Goal: Transaction & Acquisition: Register for event/course

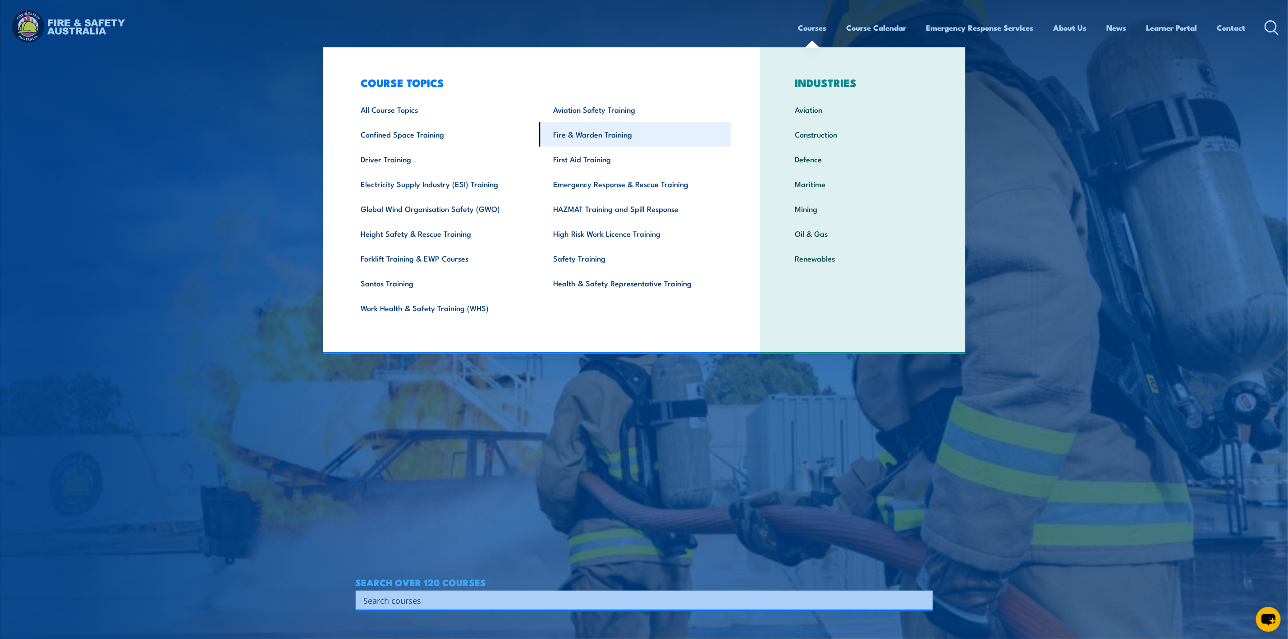
click at [583, 137] on link "Fire & Warden Training" at bounding box center [635, 134] width 193 height 25
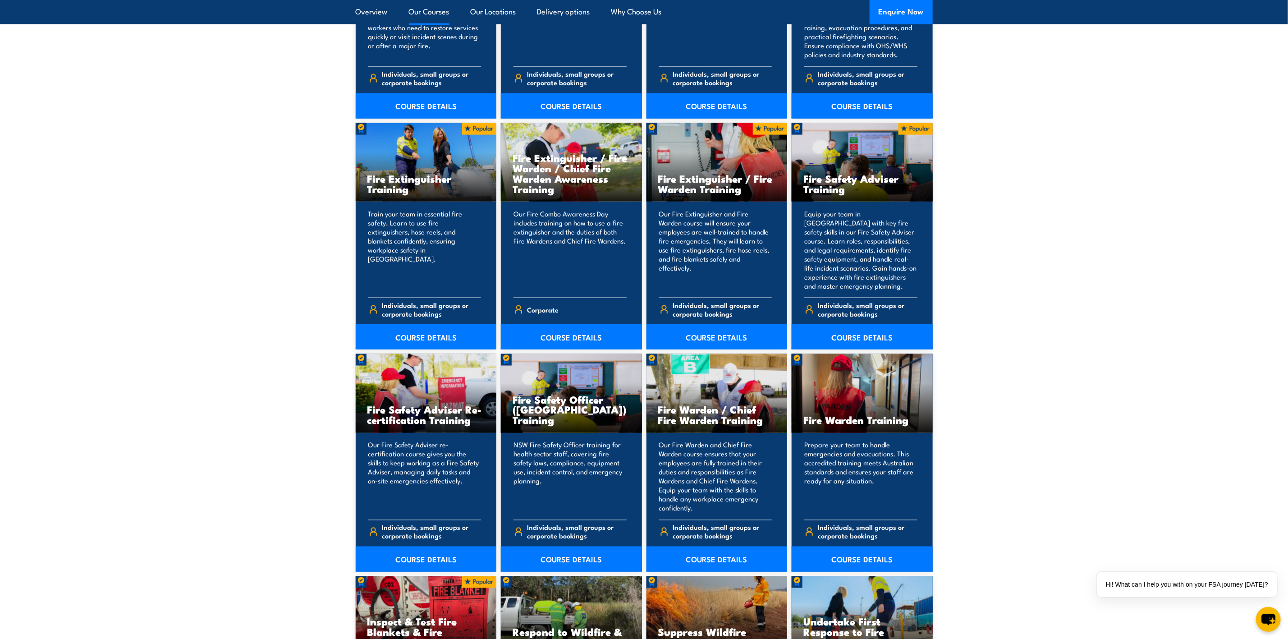
scroll to position [879, 0]
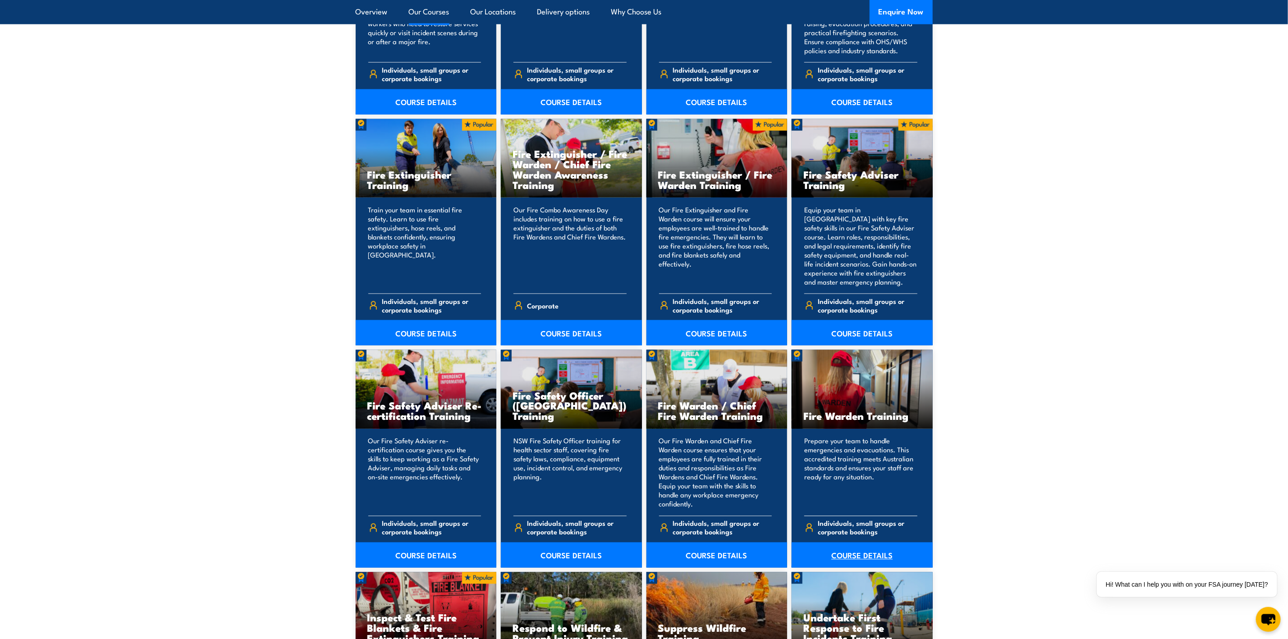
click at [876, 549] on link "COURSE DETAILS" at bounding box center [862, 554] width 141 height 25
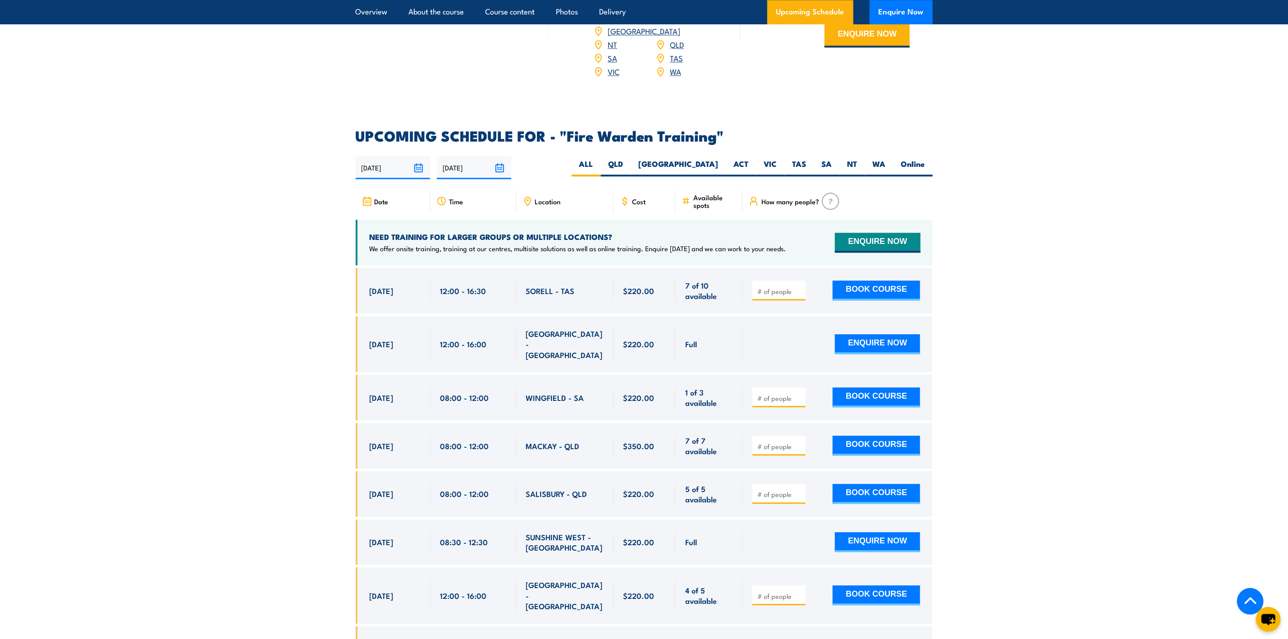
scroll to position [1556, 0]
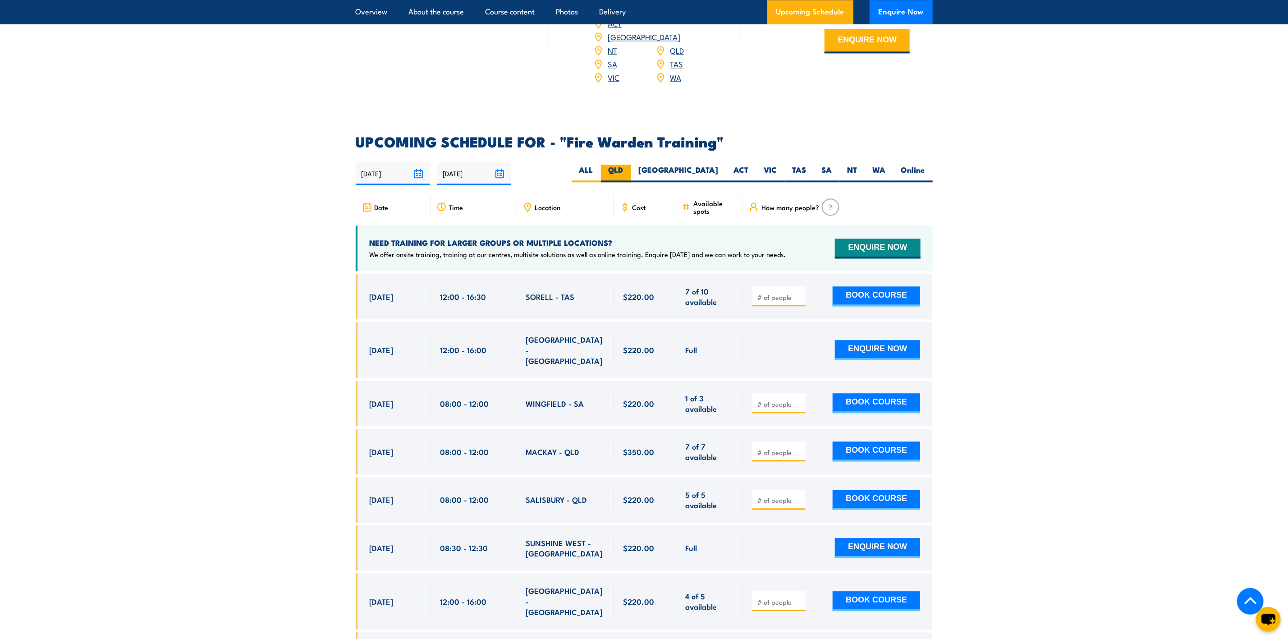
click at [631, 165] on label "QLD" at bounding box center [616, 174] width 30 height 18
click at [629, 165] on input "QLD" at bounding box center [627, 168] width 6 height 6
radio input "true"
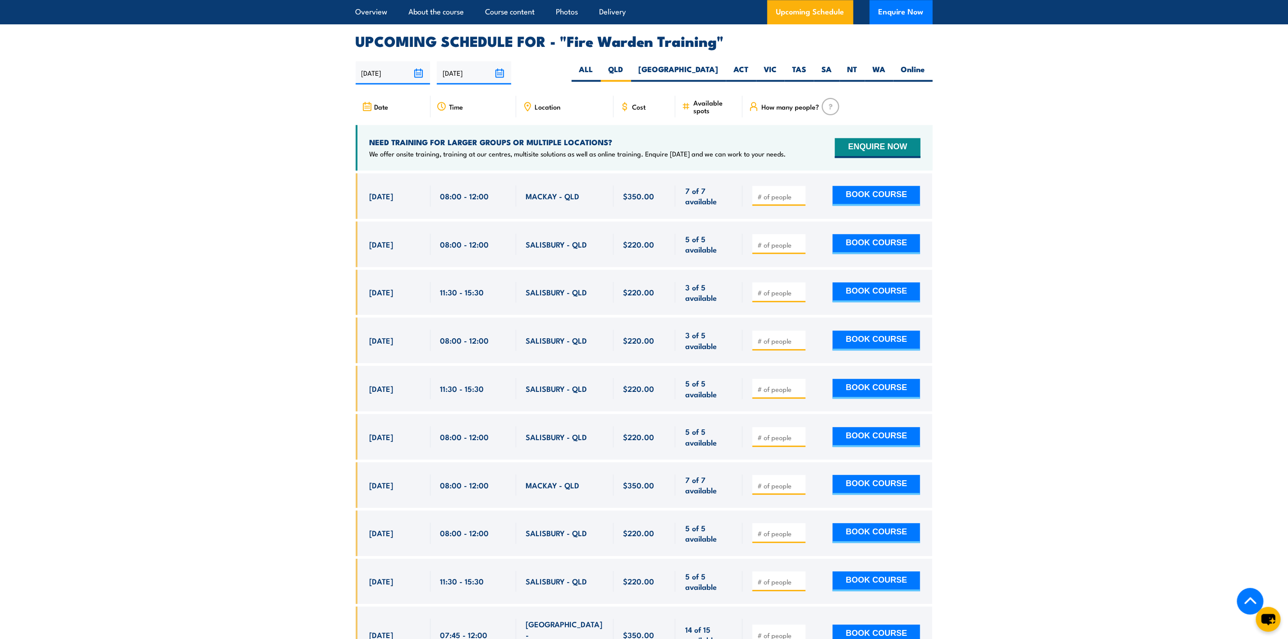
scroll to position [1609, 0]
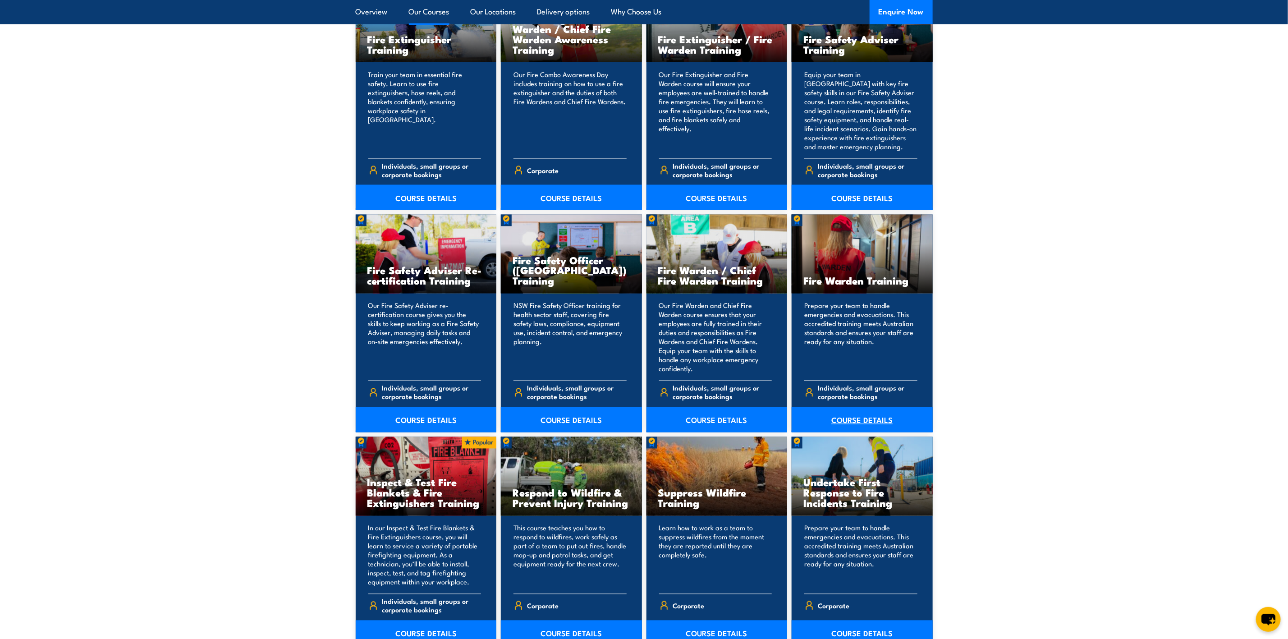
scroll to position [1082, 0]
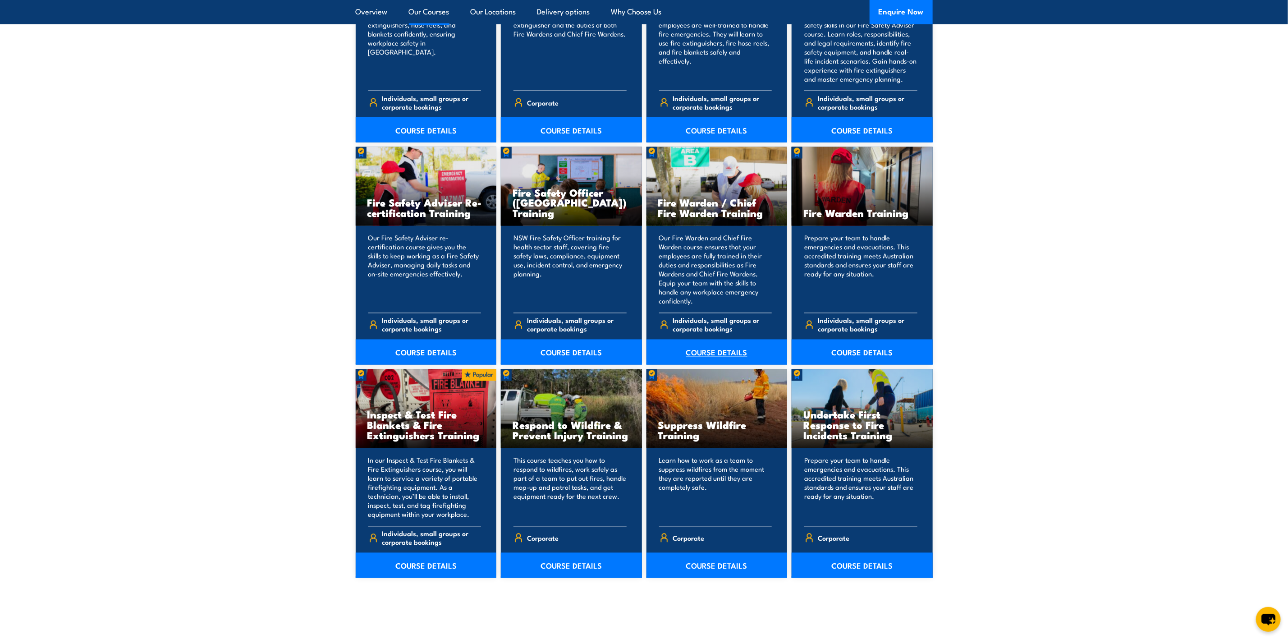
click at [705, 344] on link "COURSE DETAILS" at bounding box center [717, 352] width 141 height 25
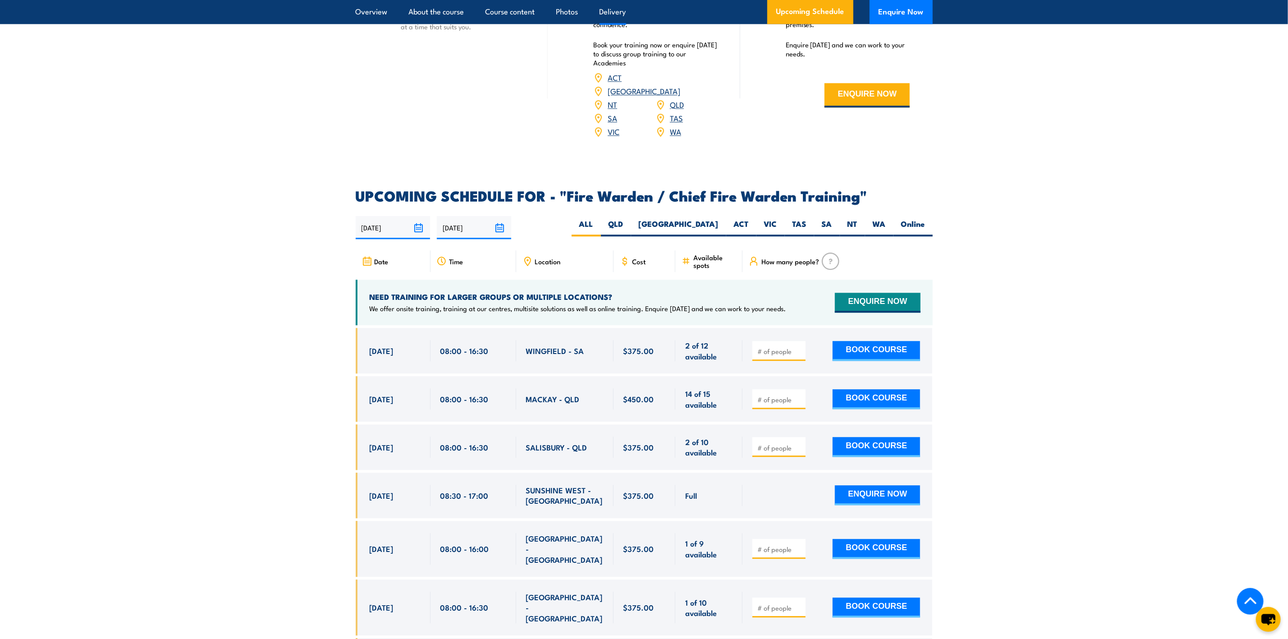
scroll to position [1420, 0]
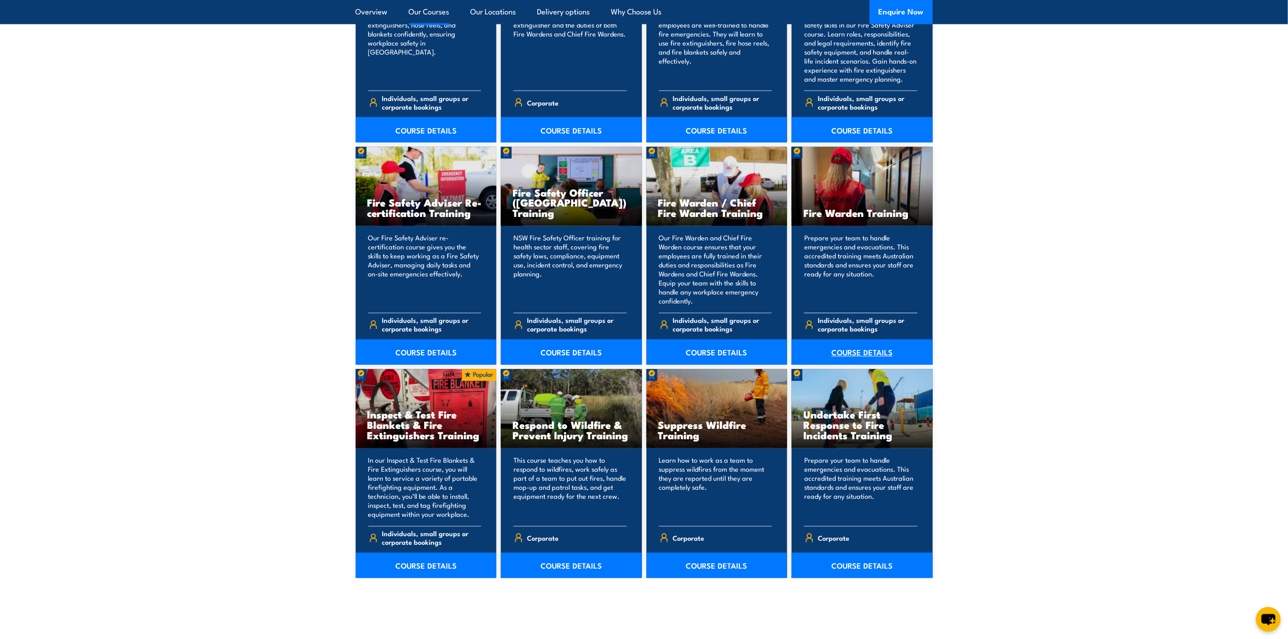
click at [851, 345] on link "COURSE DETAILS" at bounding box center [862, 352] width 141 height 25
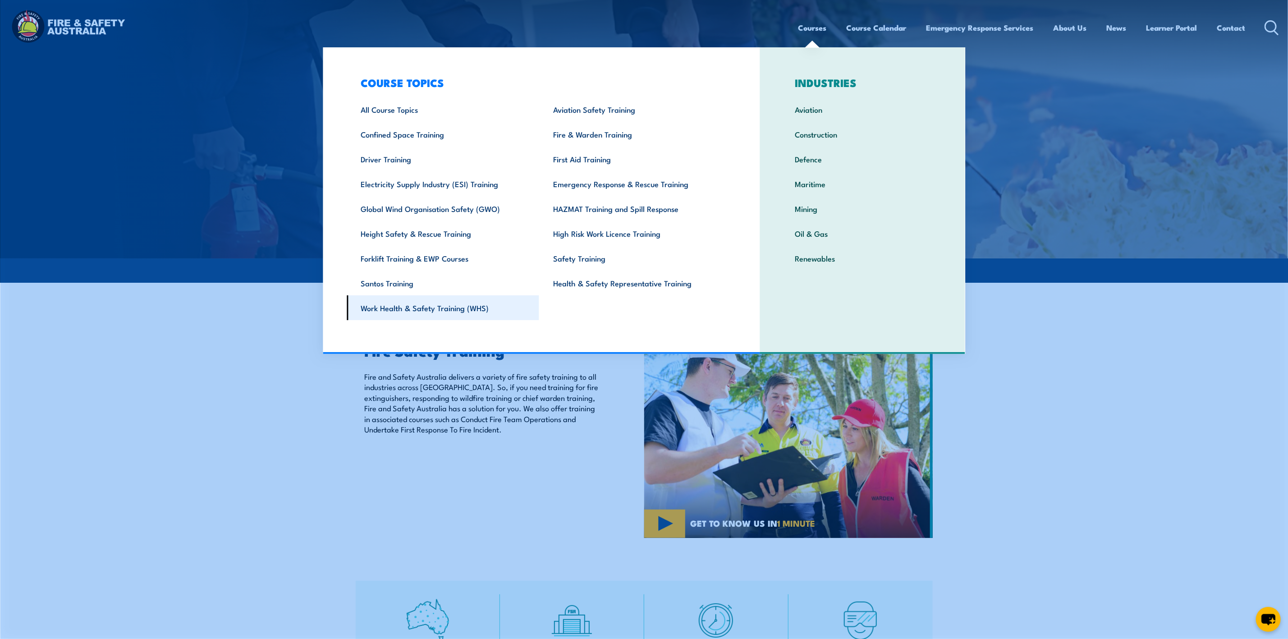
click at [448, 310] on link "Work Health & Safety Training (WHS)" at bounding box center [443, 307] width 193 height 25
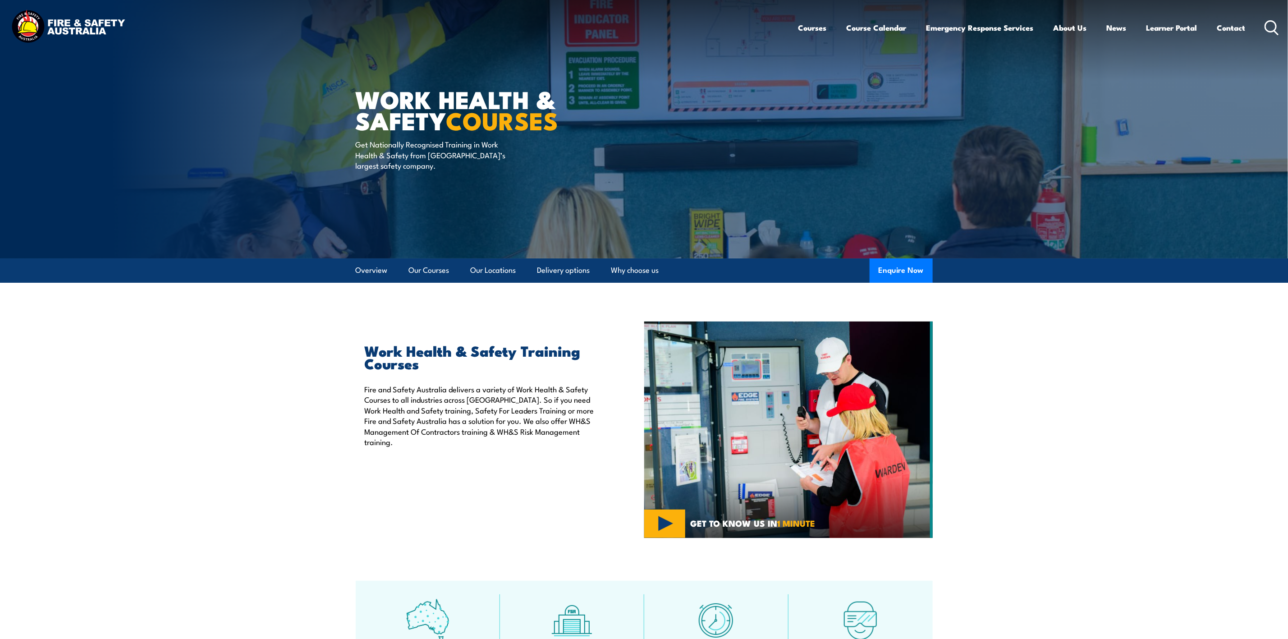
scroll to position [406, 0]
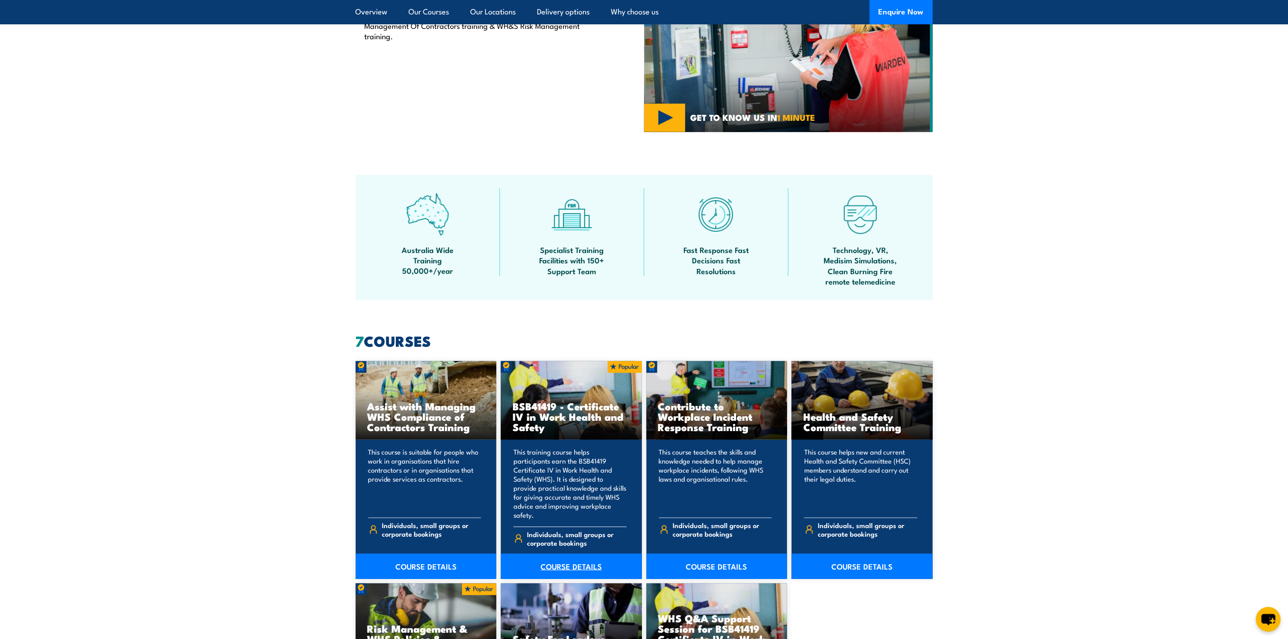
click at [581, 557] on link "COURSE DETAILS" at bounding box center [571, 566] width 141 height 25
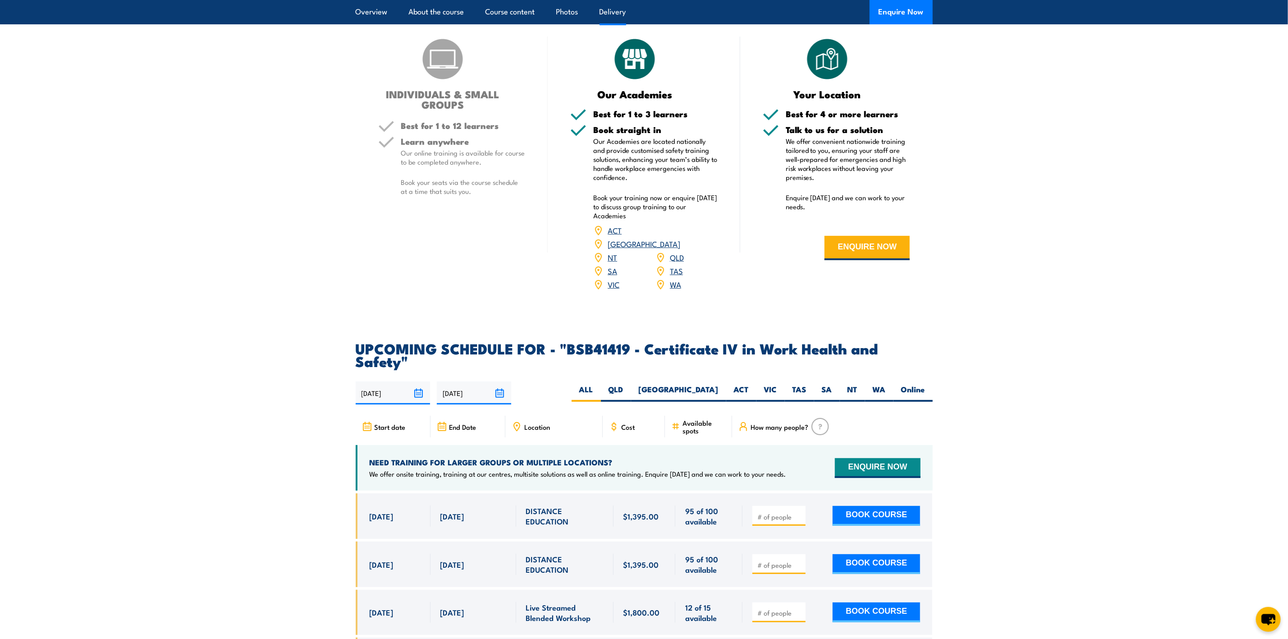
scroll to position [2773, 0]
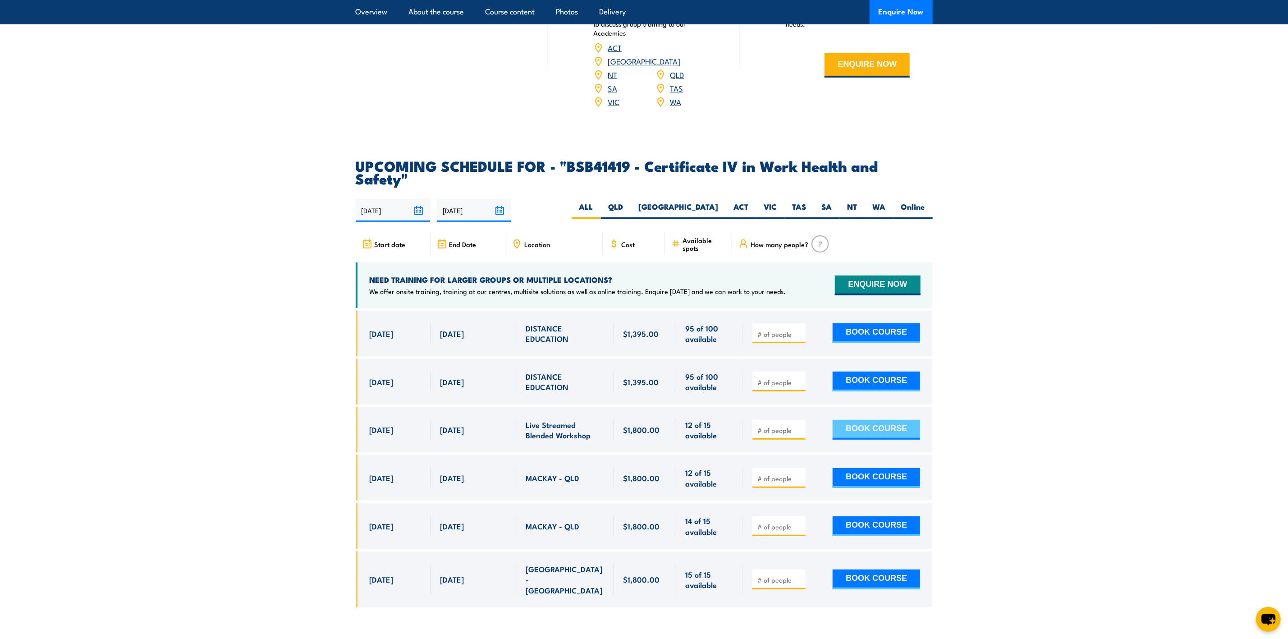
click at [843, 420] on button "BOOK COURSE" at bounding box center [876, 430] width 87 height 20
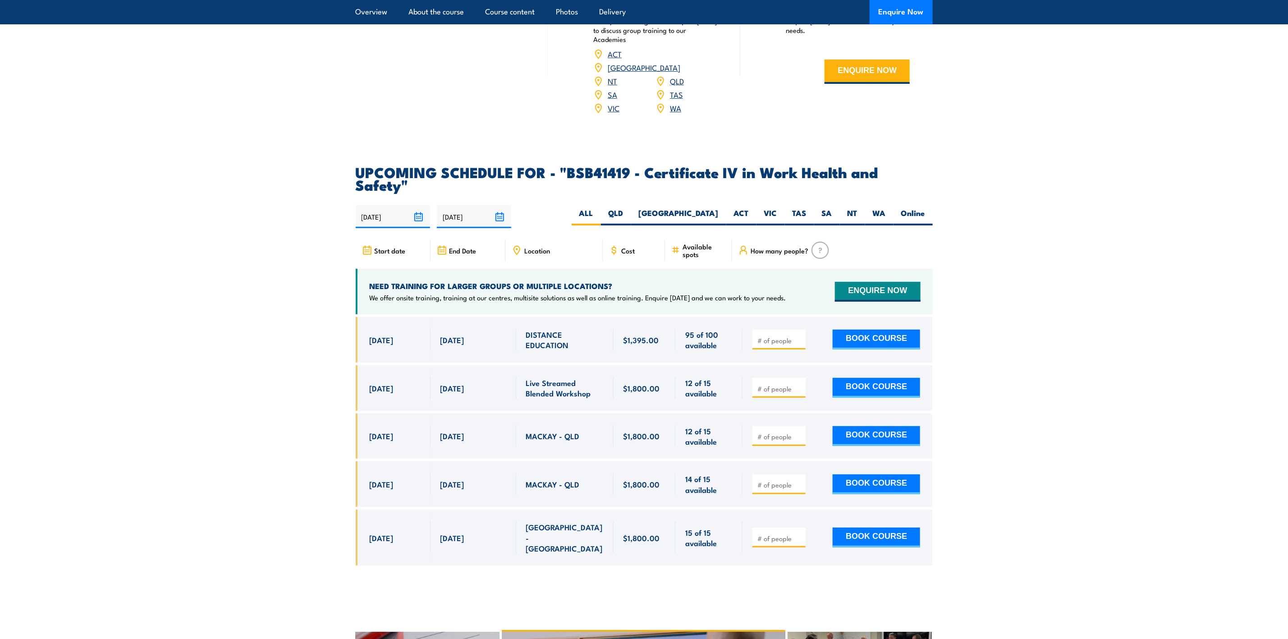
scroll to position [2773, 0]
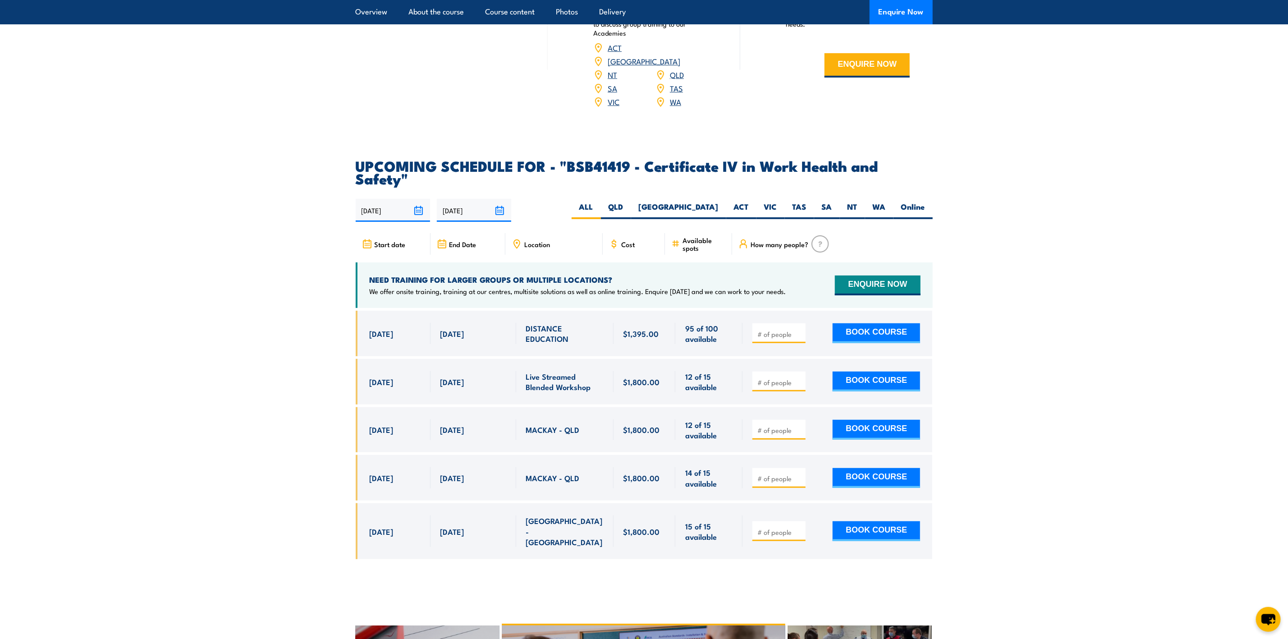
click at [762, 378] on input "number" at bounding box center [779, 382] width 45 height 9
type input "1"
click at [878, 372] on button "BOOK COURSE" at bounding box center [876, 382] width 87 height 20
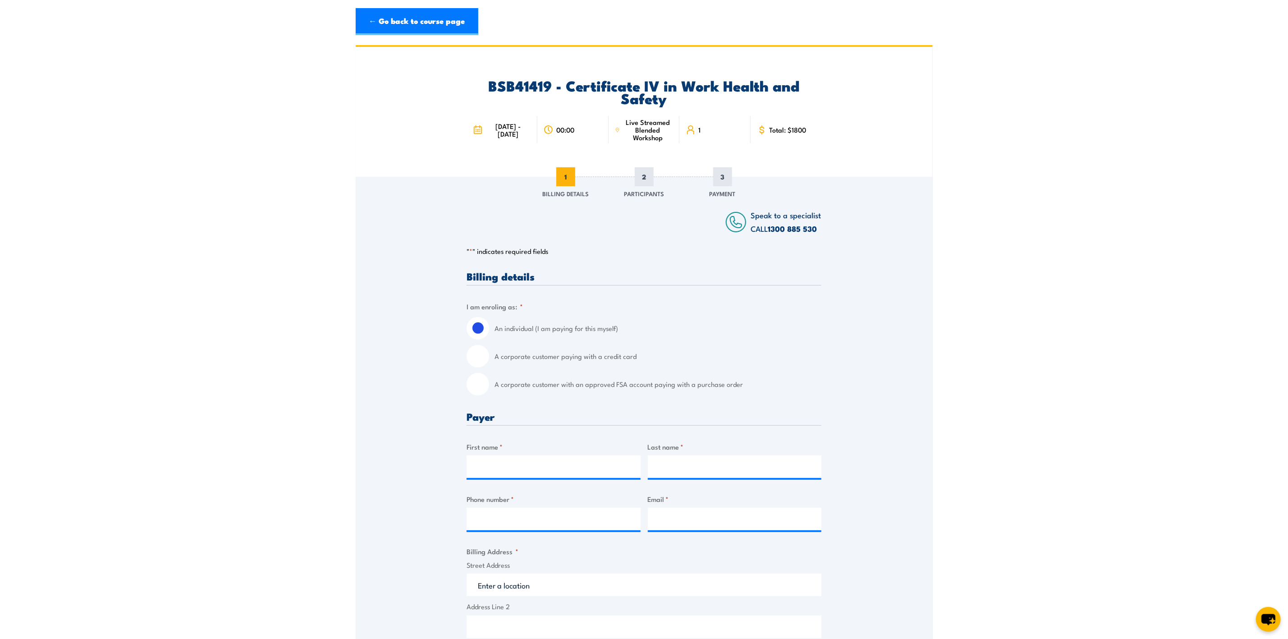
click at [475, 383] on input "A corporate customer with an approved FSA account paying with a purchase order" at bounding box center [478, 384] width 23 height 23
radio input "true"
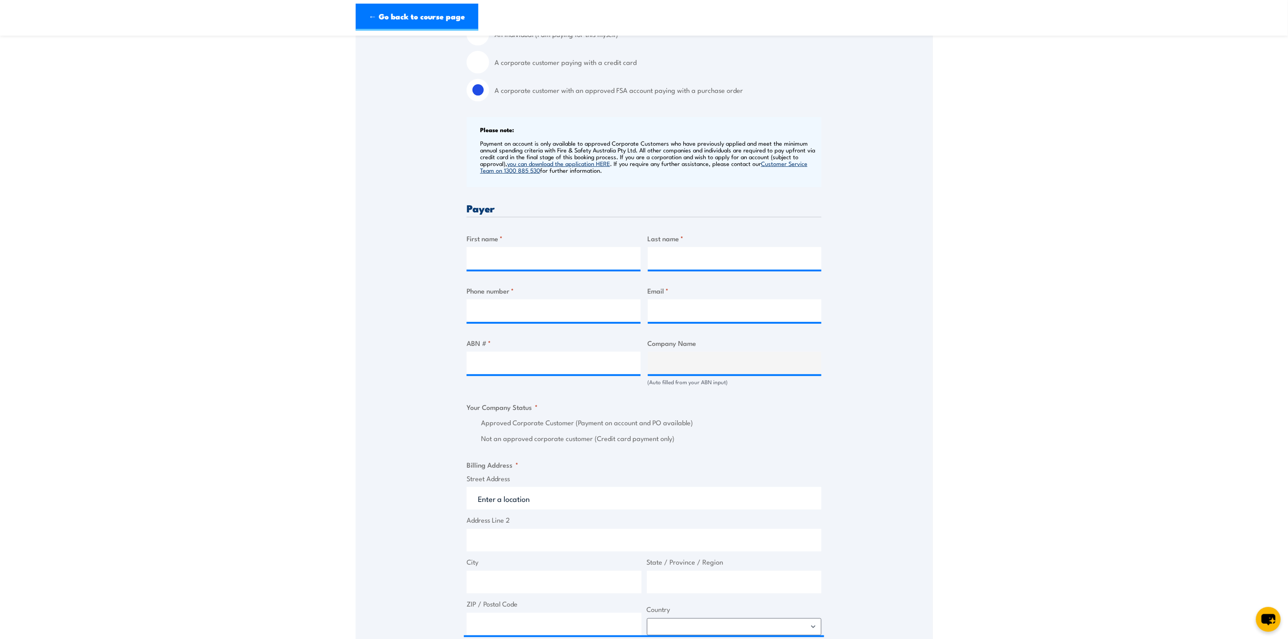
scroll to position [338, 0]
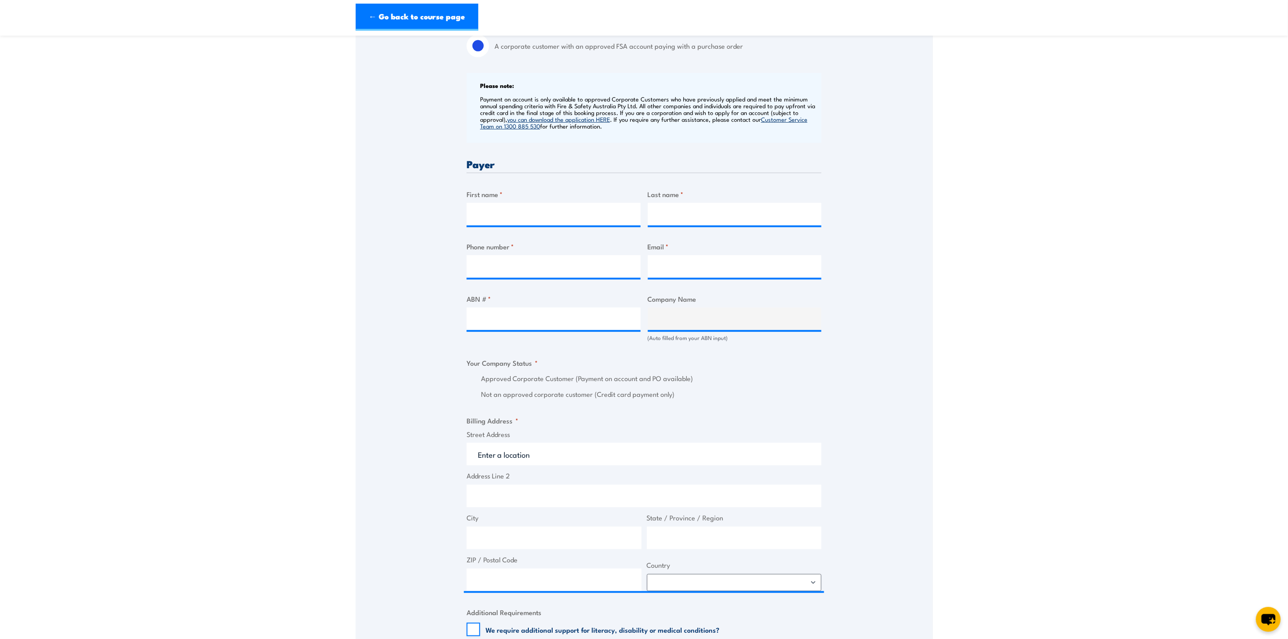
click at [463, 377] on div "Speak to a specialist CALL 1300 885 530 CALL 1300 885 530 " * " indicates requi…" at bounding box center [644, 319] width 577 height 960
click at [464, 381] on div "Speak to a specialist CALL 1300 885 530 CALL 1300 885 530 " * " indicates requi…" at bounding box center [644, 319] width 577 height 960
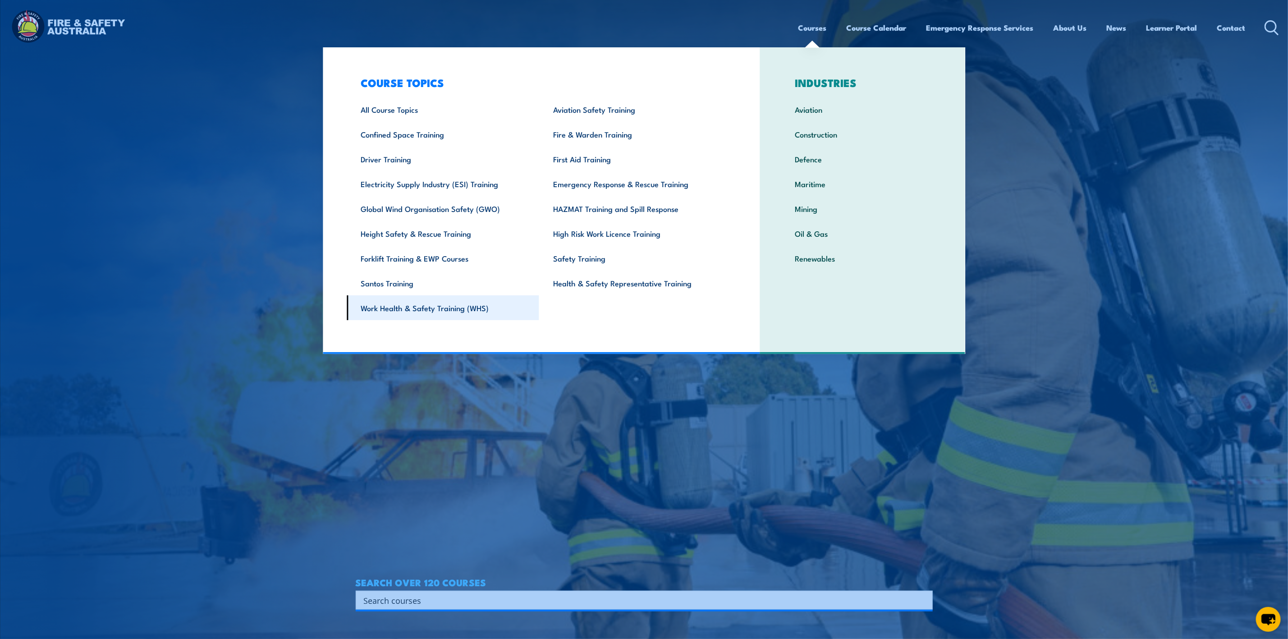
click at [387, 311] on link "Work Health & Safety Training (WHS)" at bounding box center [443, 307] width 193 height 25
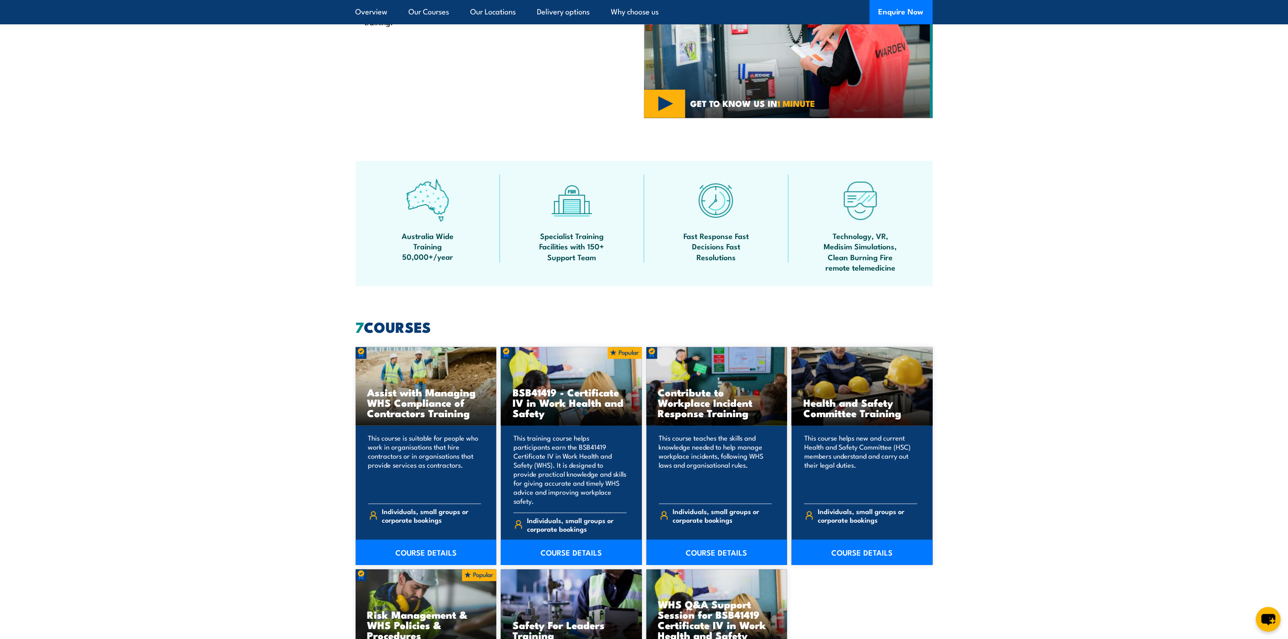
scroll to position [609, 0]
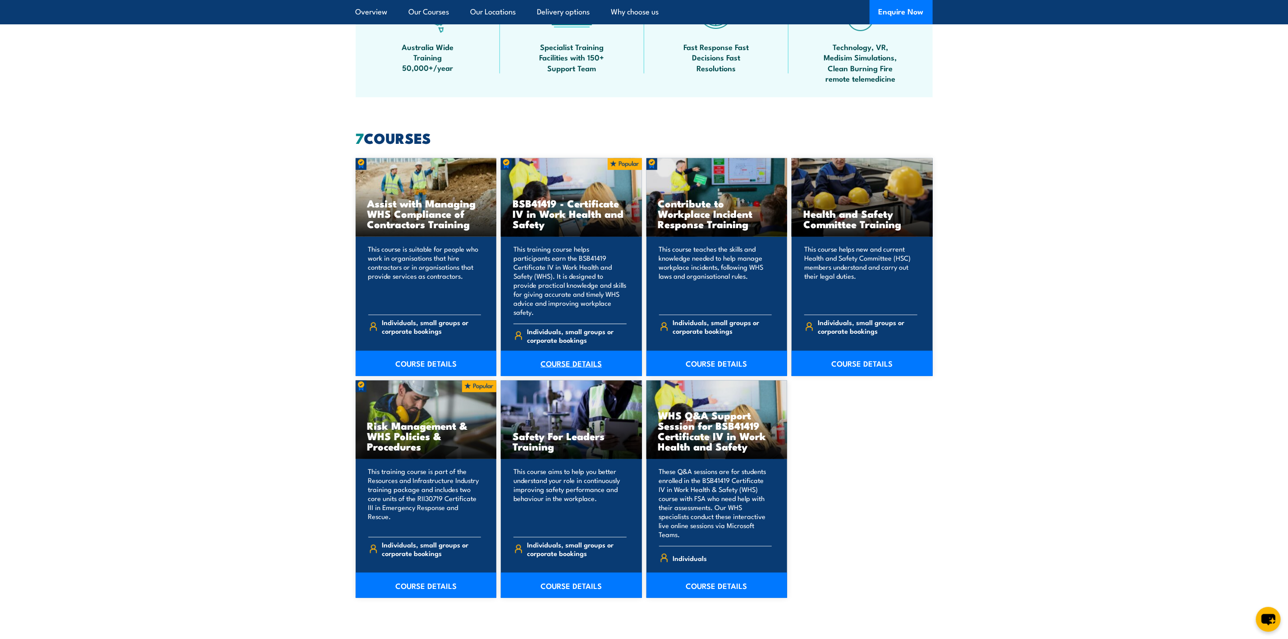
click at [558, 353] on link "COURSE DETAILS" at bounding box center [571, 363] width 141 height 25
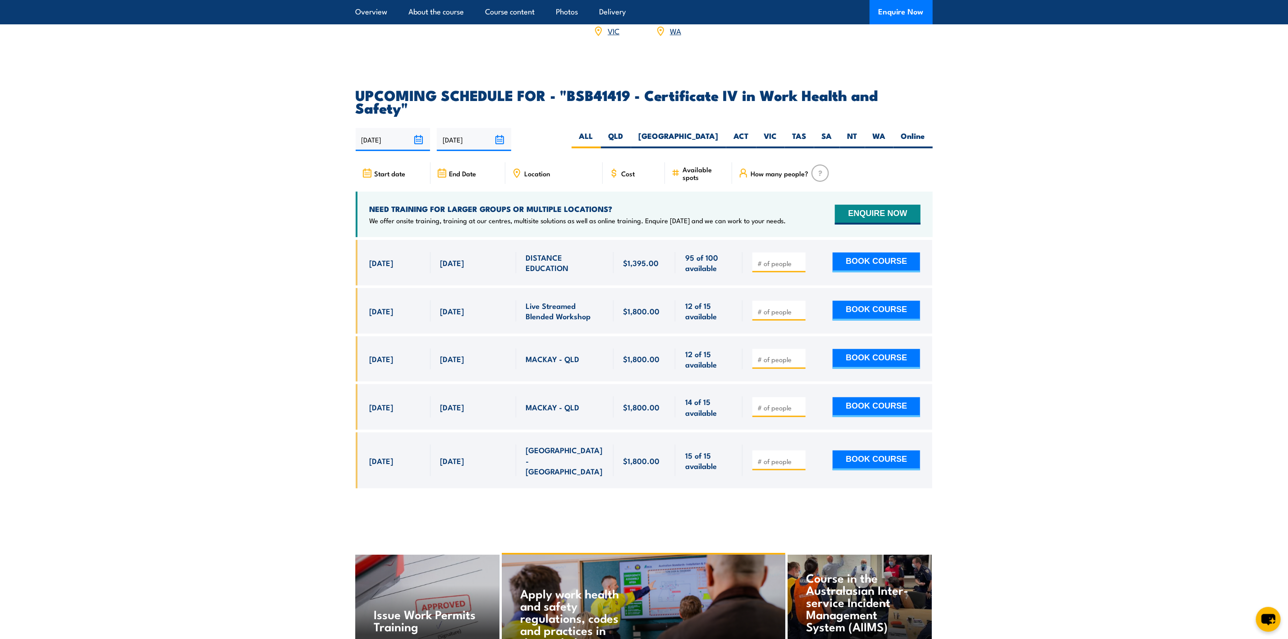
scroll to position [2841, 0]
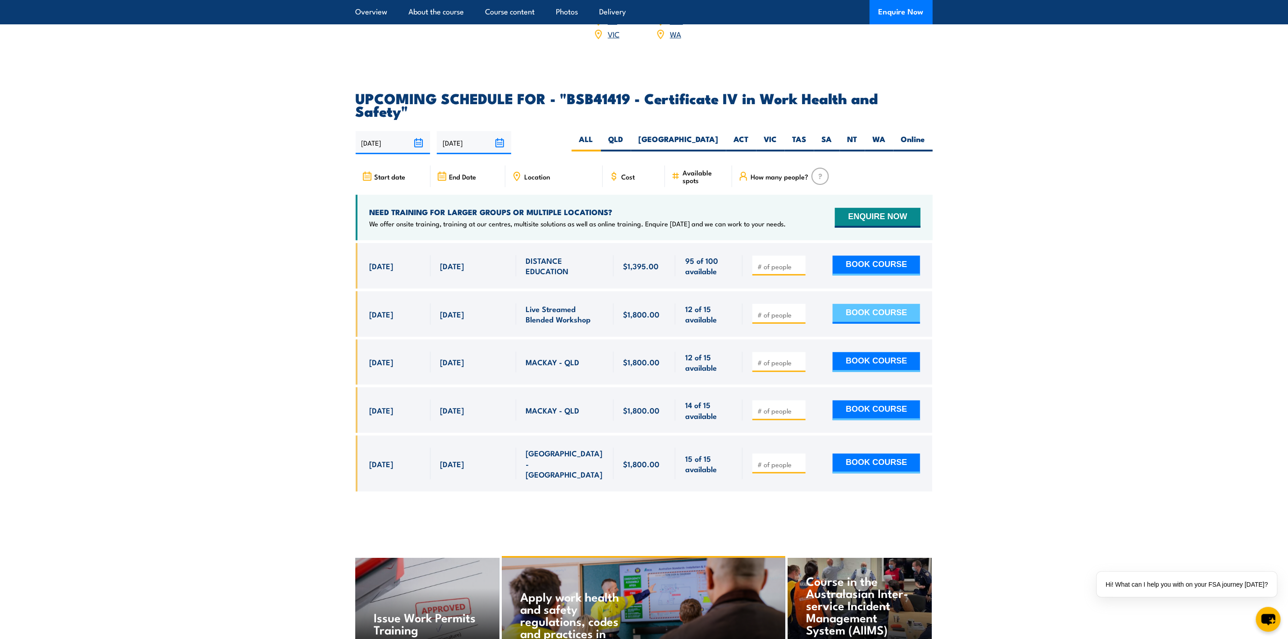
click at [866, 304] on button "BOOK COURSE" at bounding box center [876, 314] width 87 height 20
type input "1"
click at [859, 304] on button "BOOK COURSE" at bounding box center [876, 314] width 87 height 20
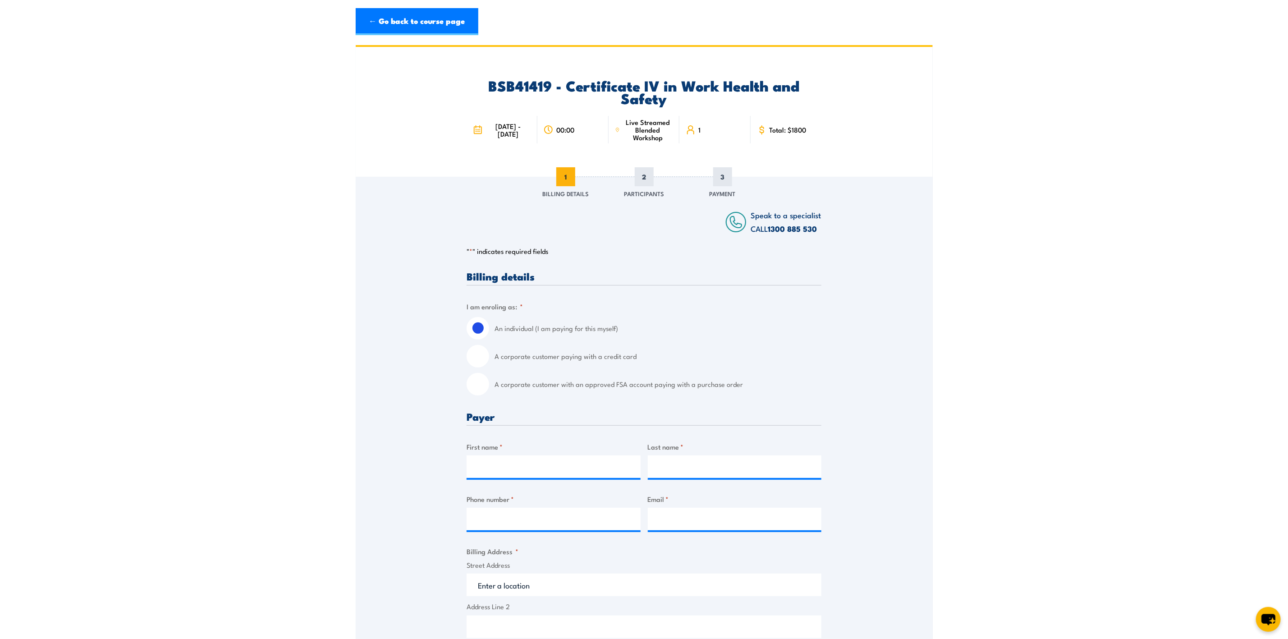
click at [476, 384] on input "A corporate customer with an approved FSA account paying with a purchase order" at bounding box center [478, 384] width 23 height 23
radio input "true"
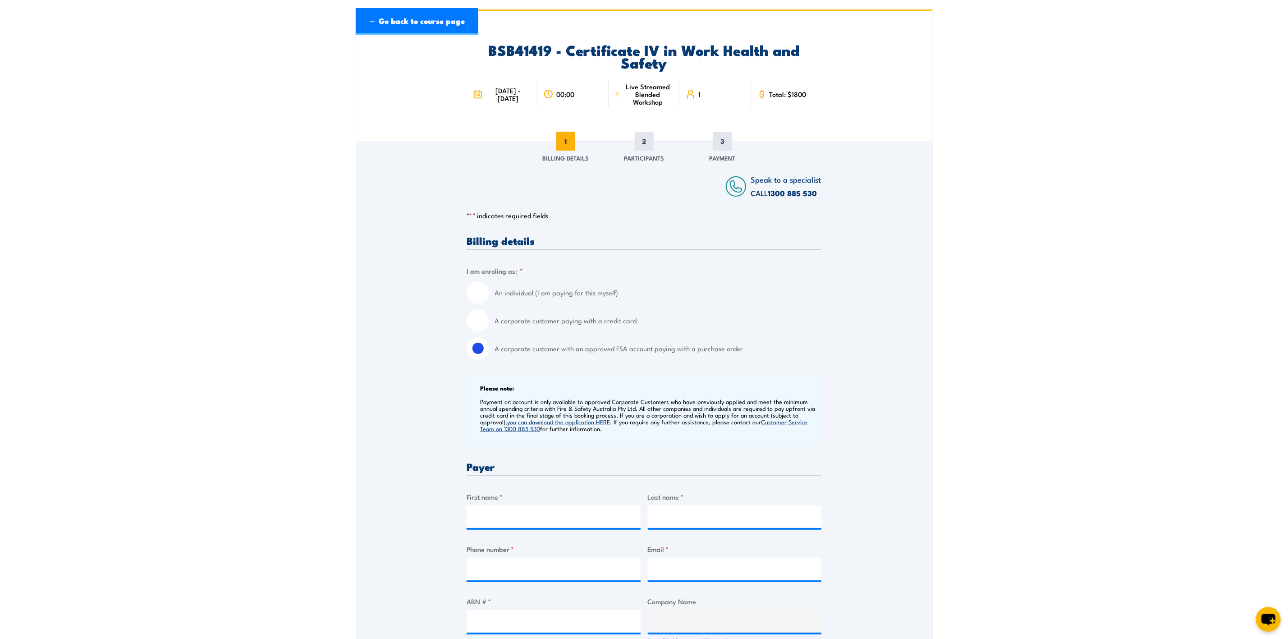
scroll to position [68, 0]
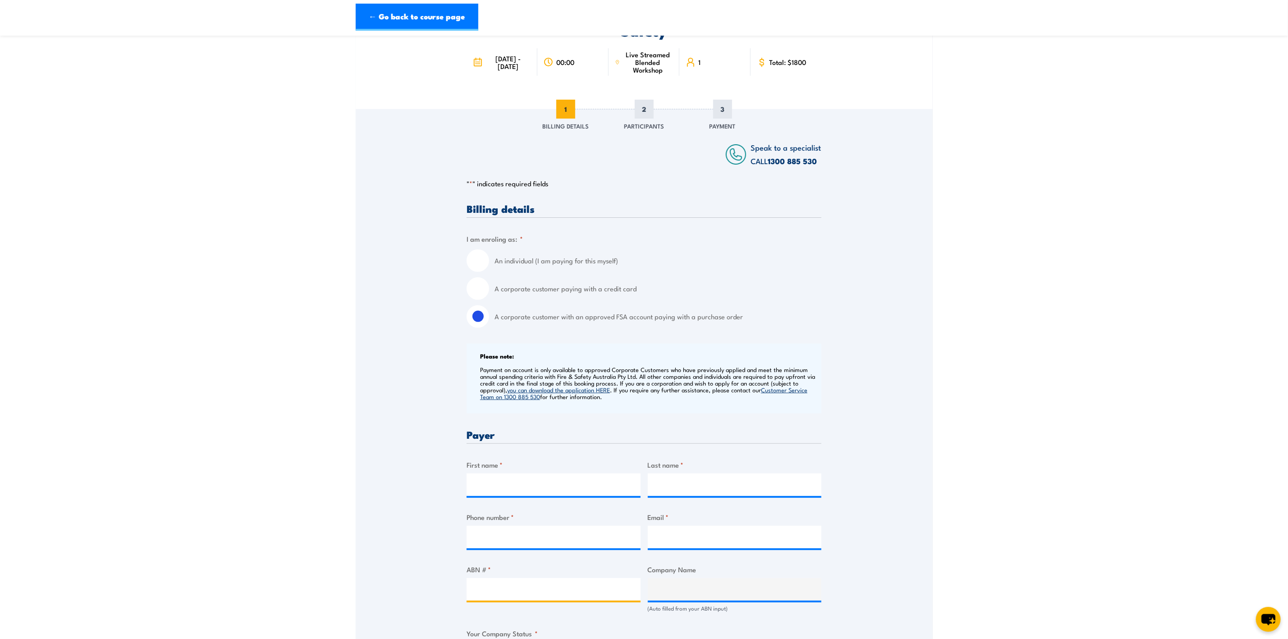
click at [559, 588] on input "ABN # *" at bounding box center [554, 589] width 174 height 23
paste input "75 114 885 264"
type input "75 114 885 264"
type input "PMB DEFENCE ENGINEERING PTY LTD"
radio input "true"
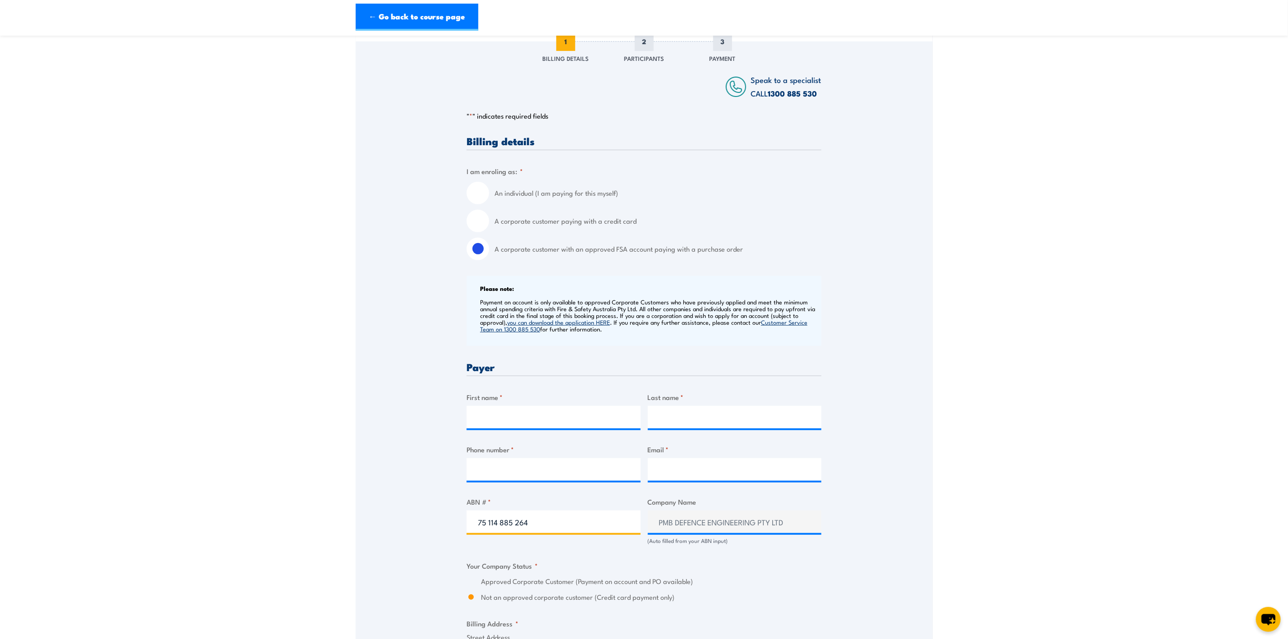
scroll to position [203, 0]
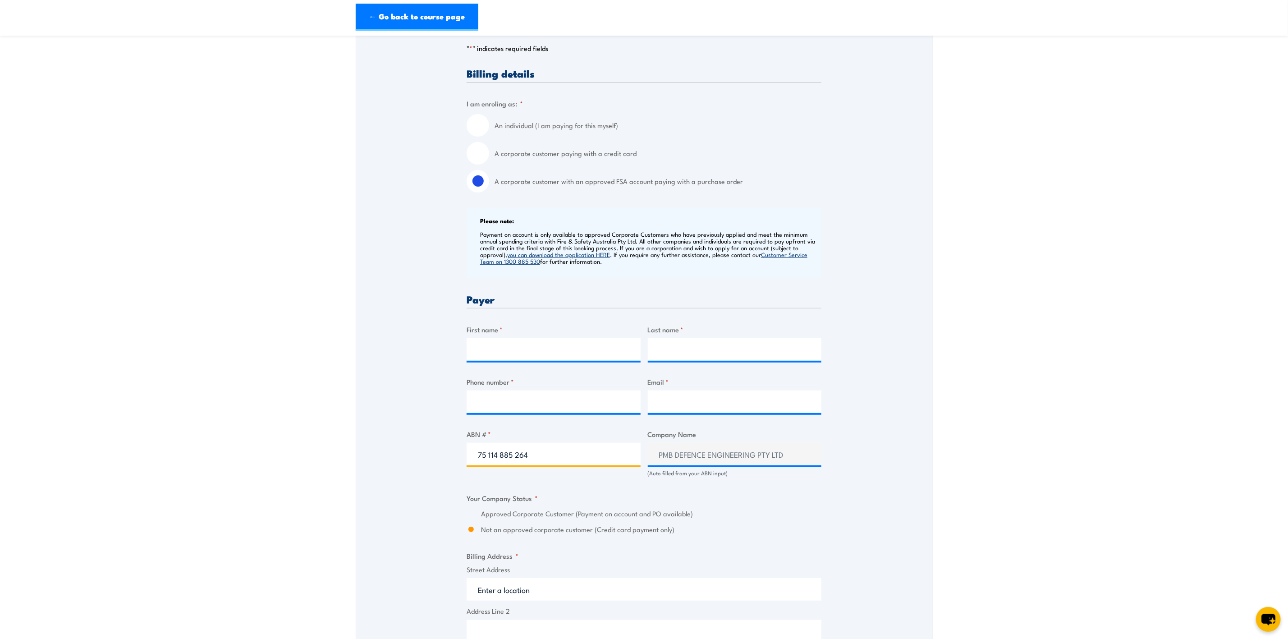
type input "75 114 885 264"
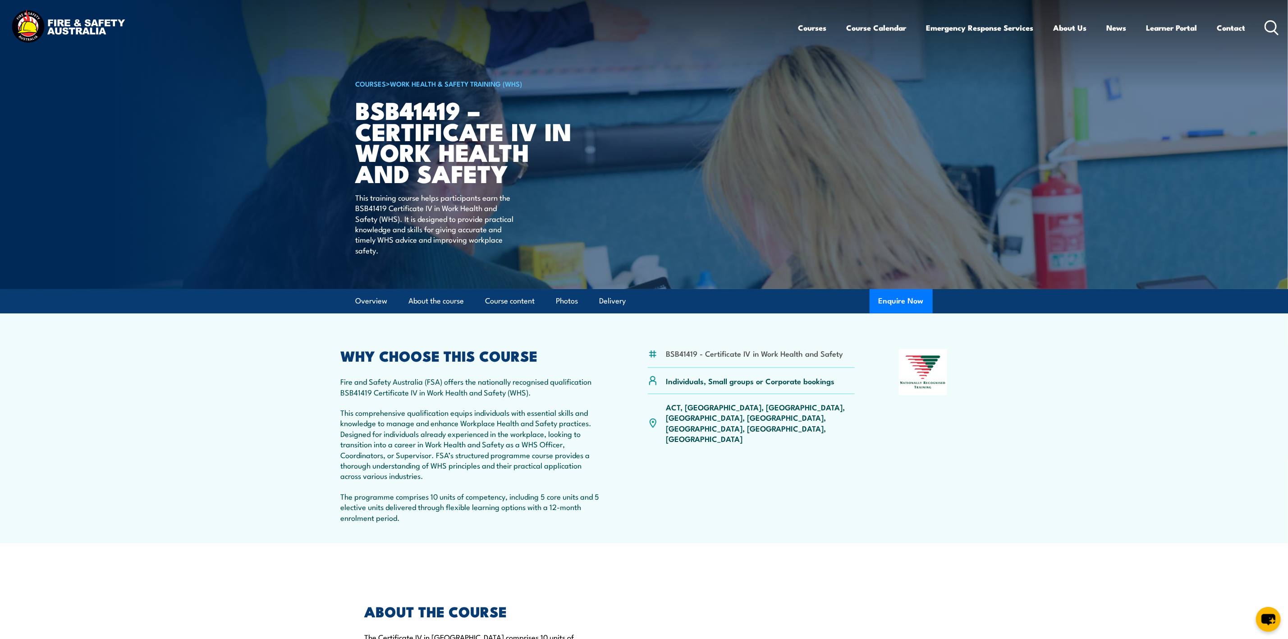
click at [1274, 26] on icon at bounding box center [1272, 27] width 14 height 15
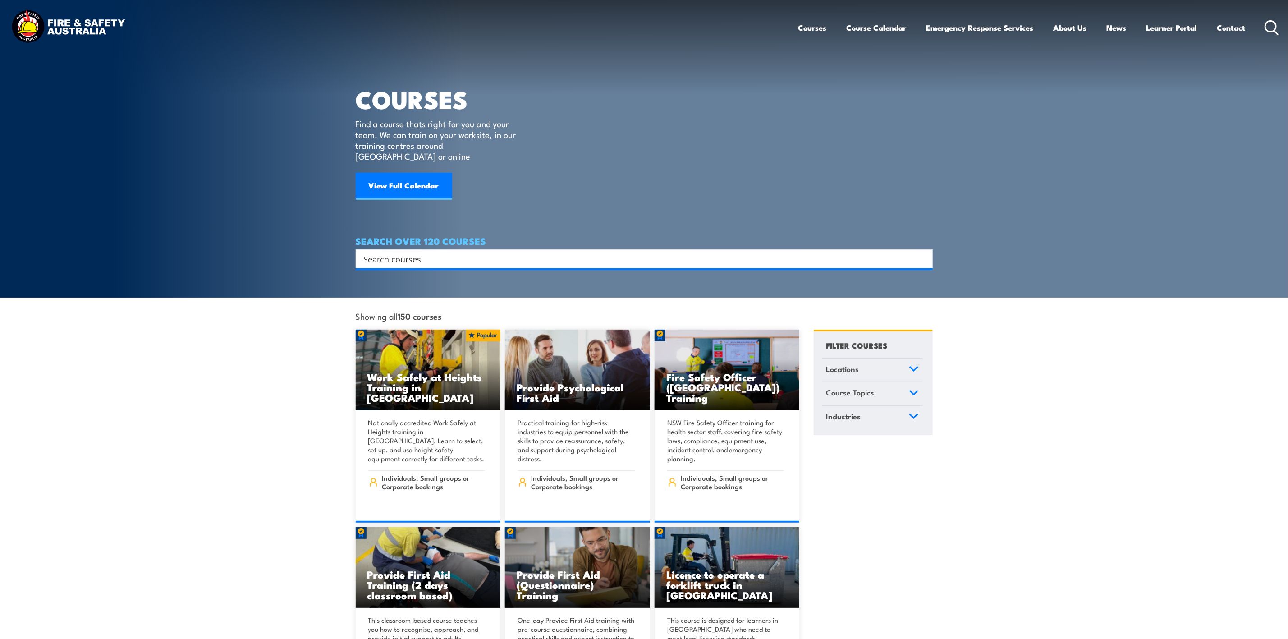
click at [488, 253] on input "Search input" at bounding box center [638, 259] width 549 height 14
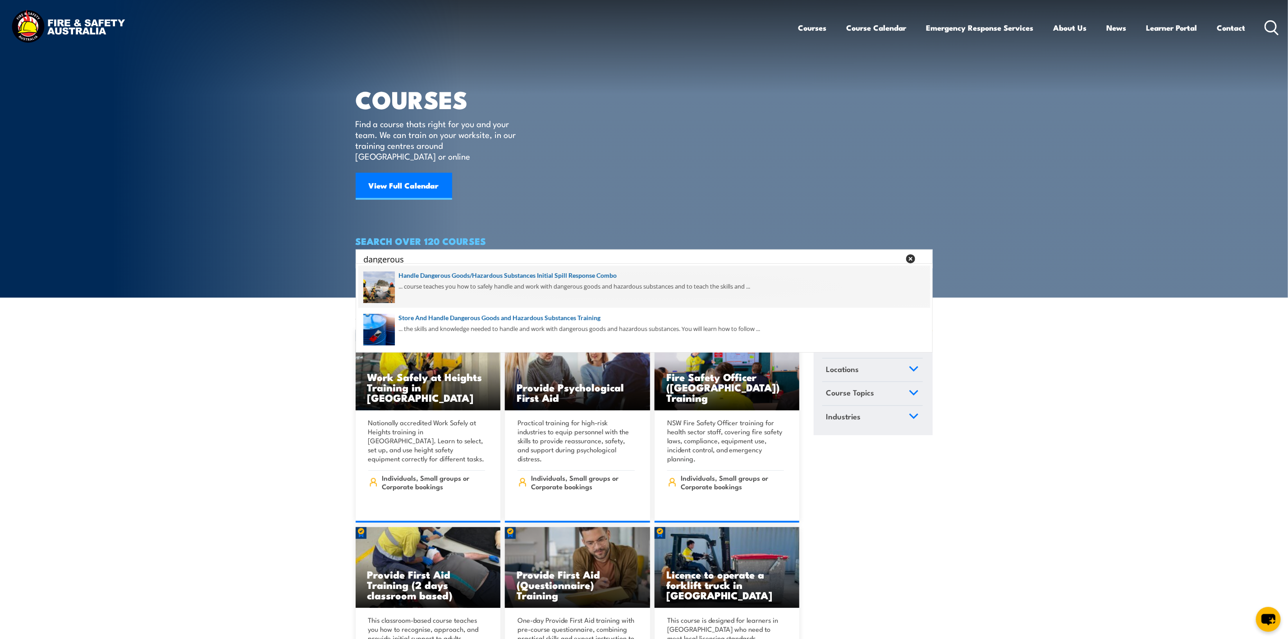
type input "dangerous"
click at [576, 274] on span at bounding box center [644, 287] width 572 height 42
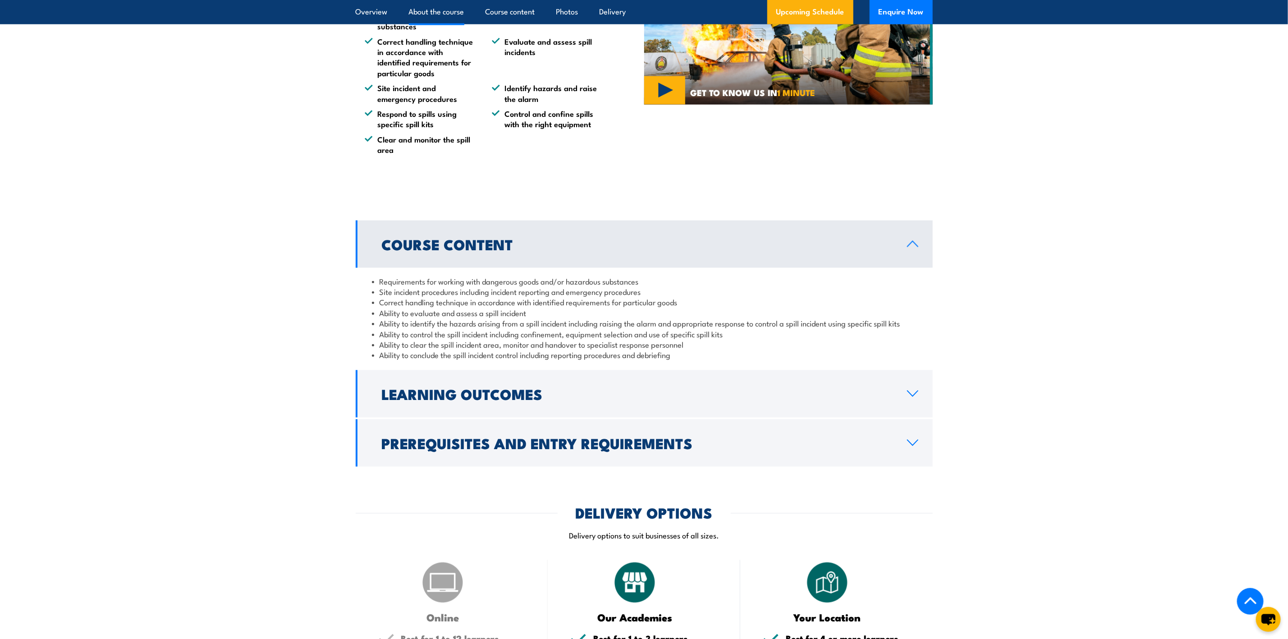
scroll to position [812, 0]
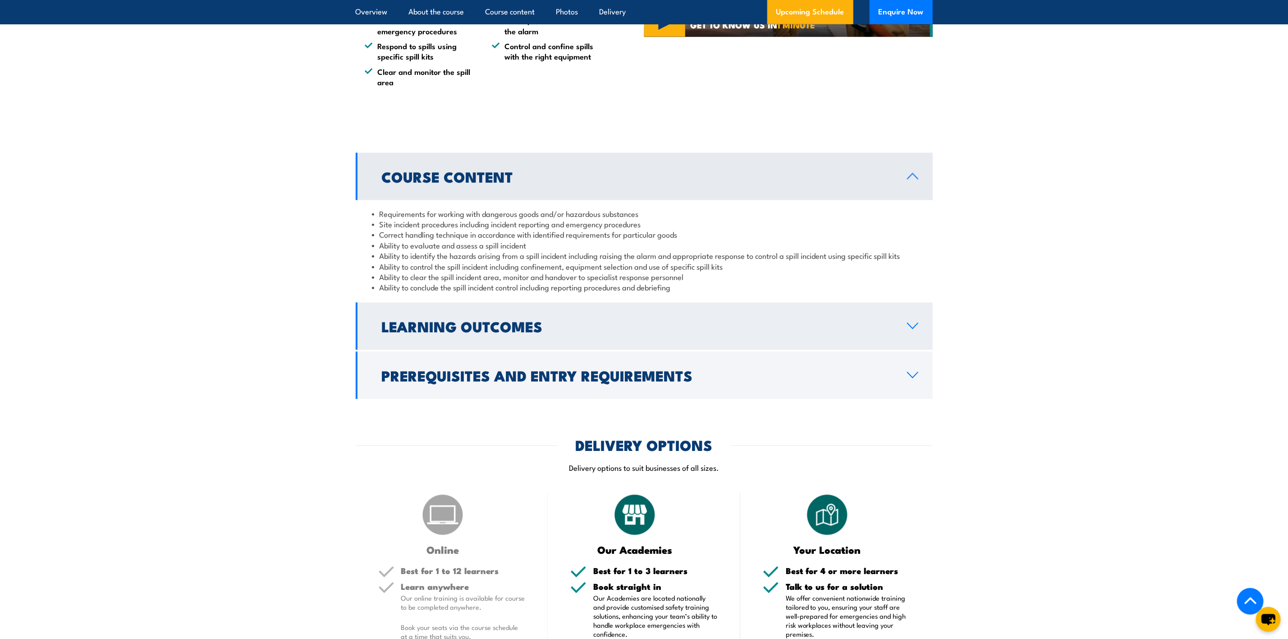
click at [923, 321] on link "Learning Outcomes" at bounding box center [644, 326] width 577 height 47
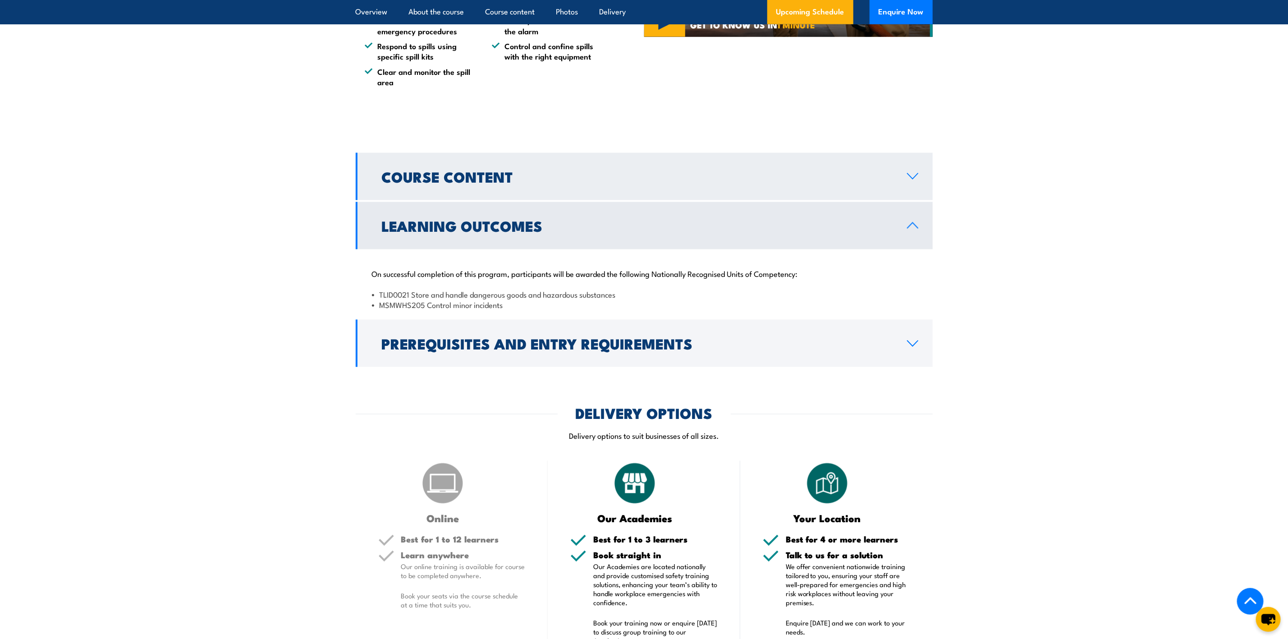
click at [907, 176] on icon at bounding box center [913, 176] width 12 height 7
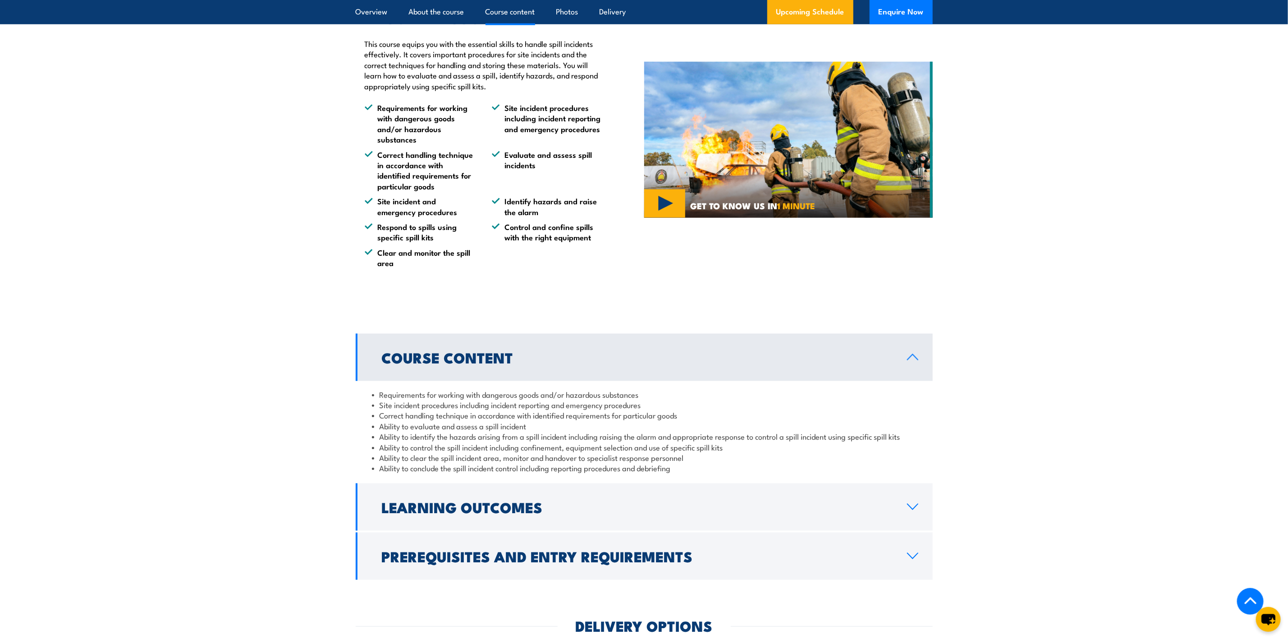
scroll to position [541, 0]
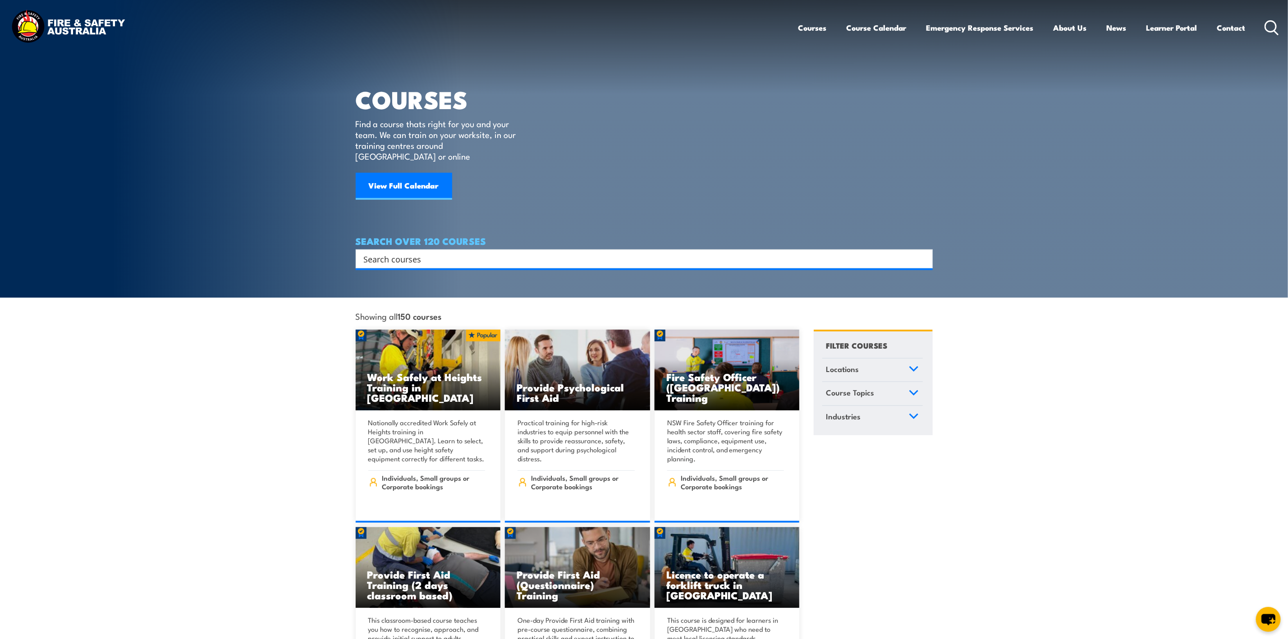
scroll to position [135, 0]
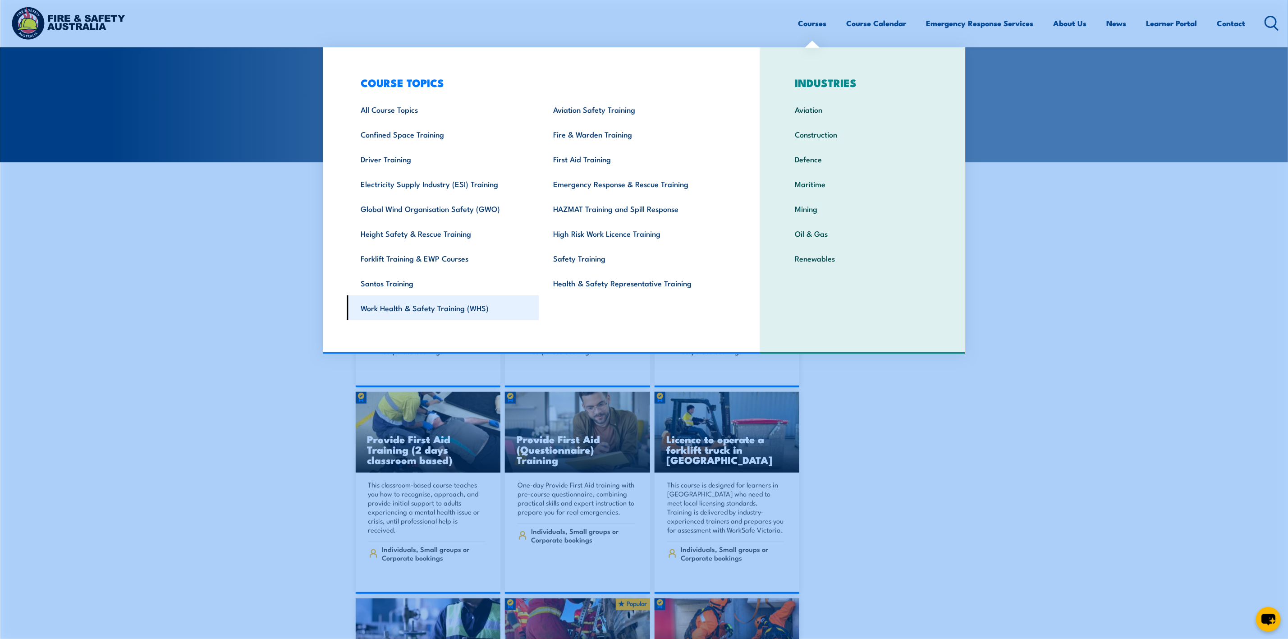
click at [458, 306] on link "Work Health & Safety Training (WHS)" at bounding box center [443, 307] width 193 height 25
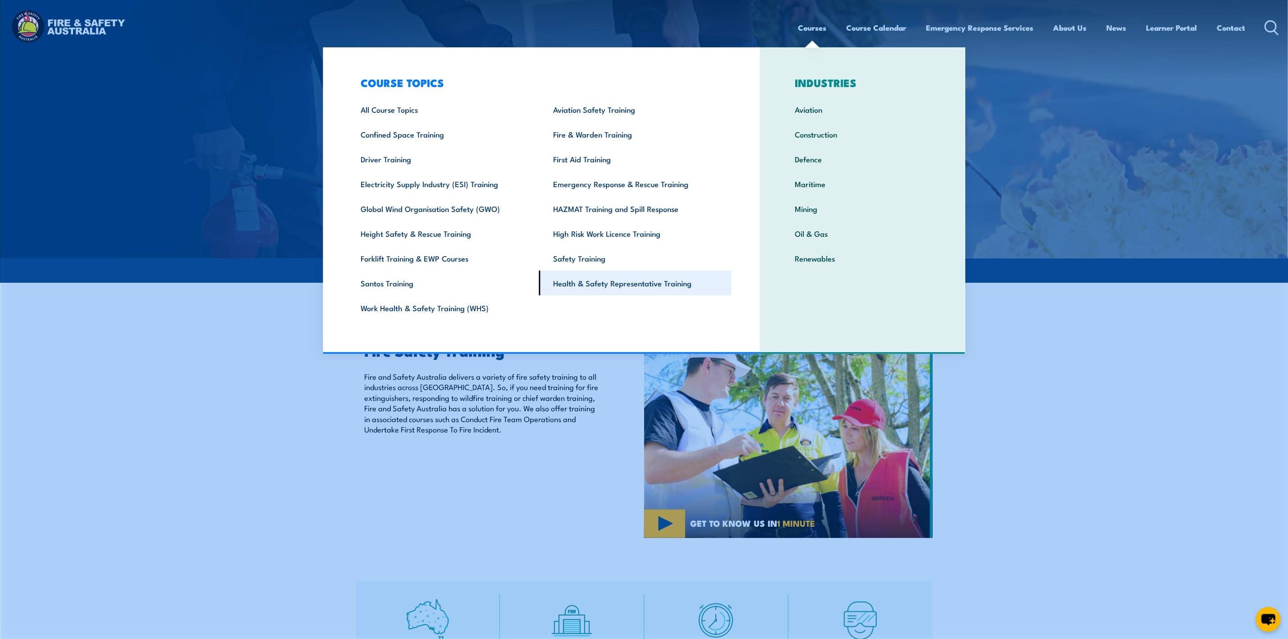
click at [621, 280] on link "Health & Safety Representative Training" at bounding box center [635, 283] width 193 height 25
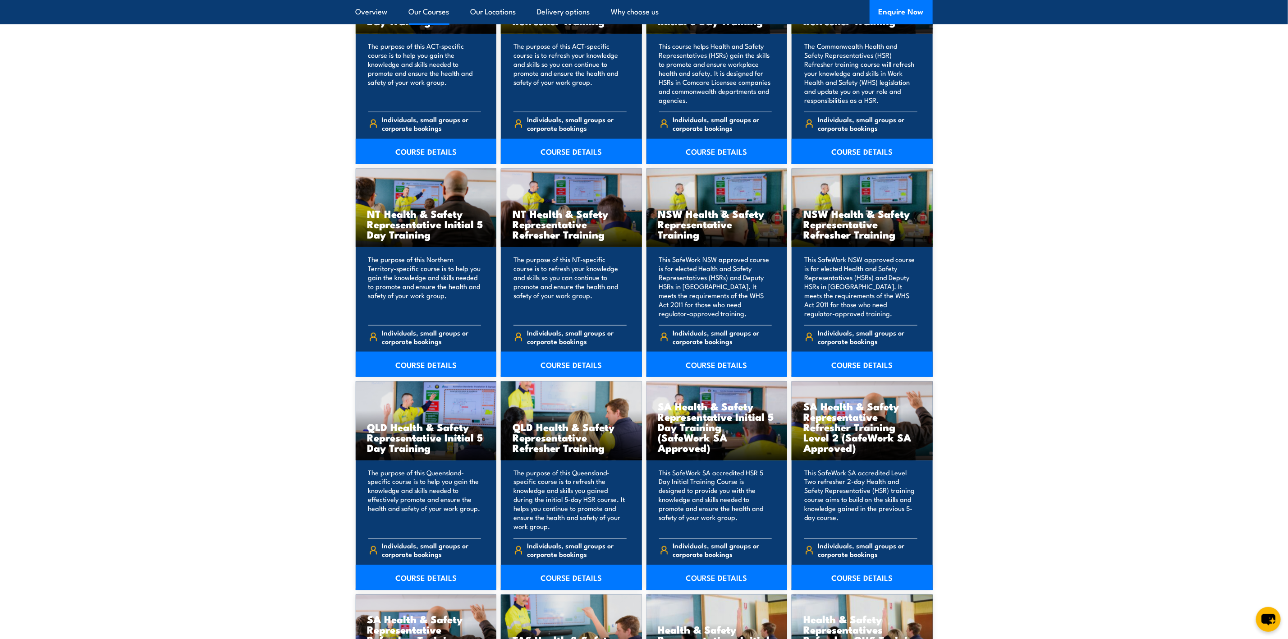
scroll to position [879, 0]
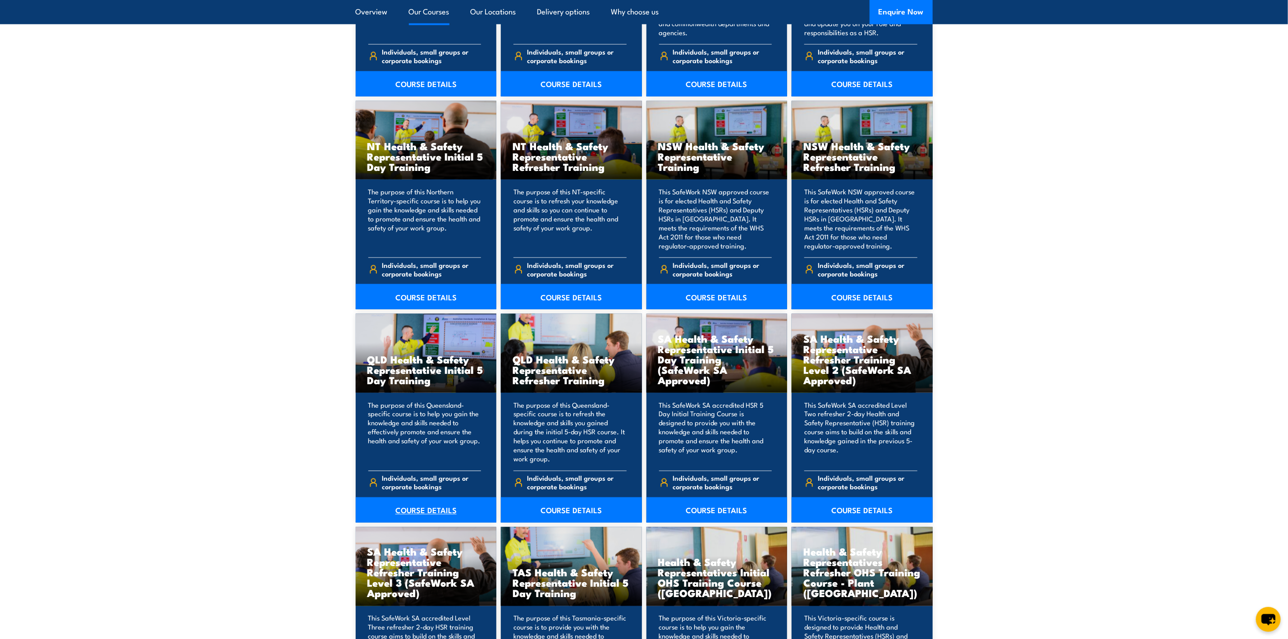
click at [402, 513] on link "COURSE DETAILS" at bounding box center [426, 509] width 141 height 25
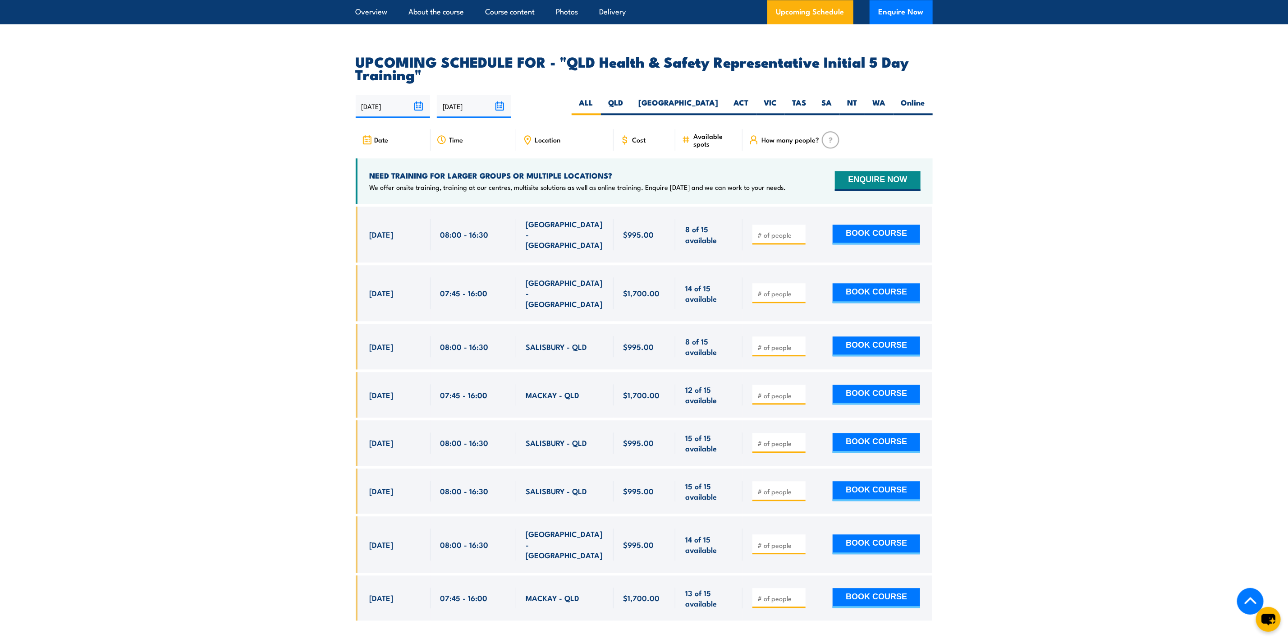
scroll to position [1420, 0]
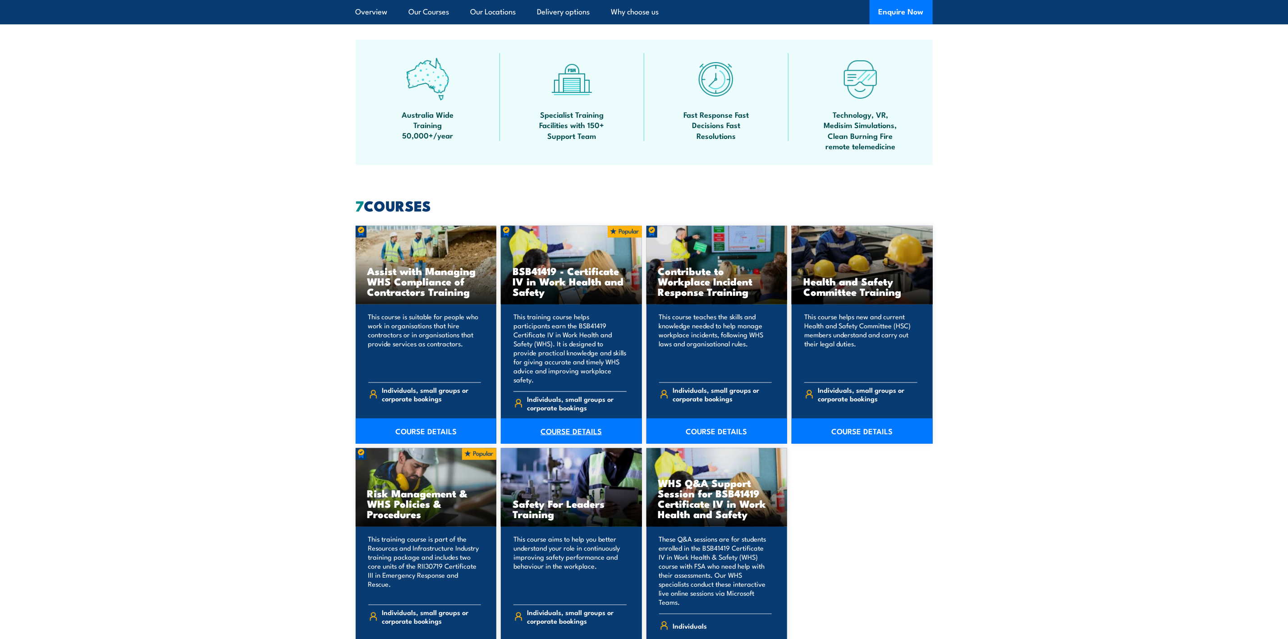
click at [586, 418] on link "COURSE DETAILS" at bounding box center [571, 430] width 141 height 25
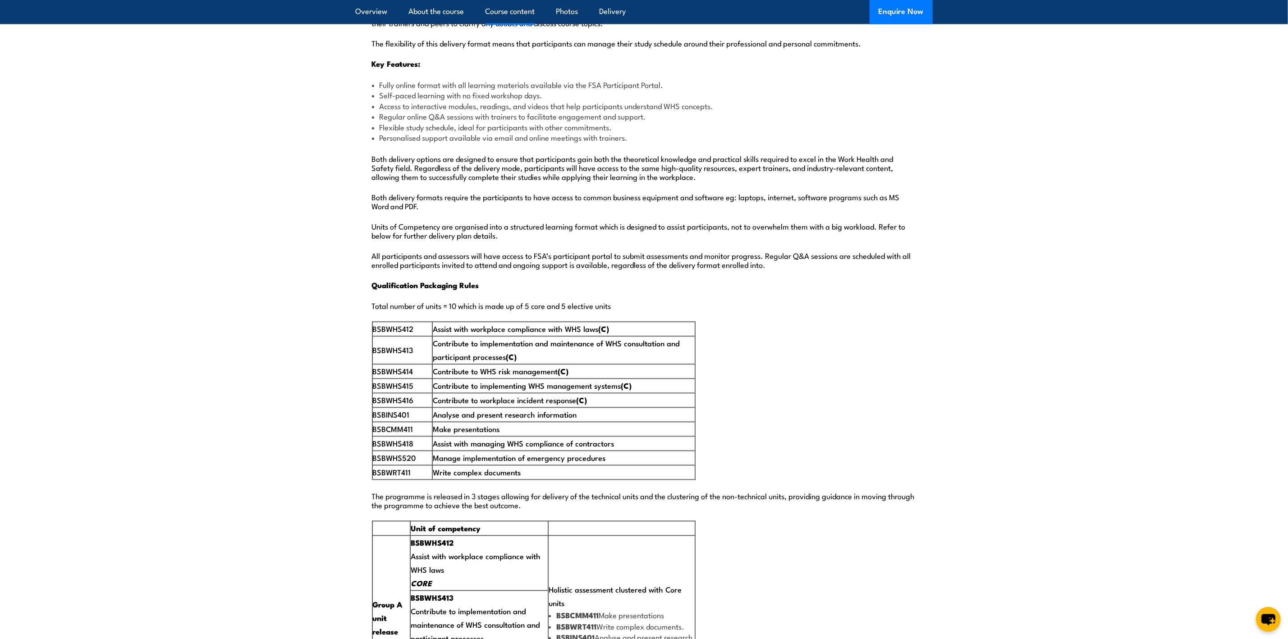
scroll to position [1353, 0]
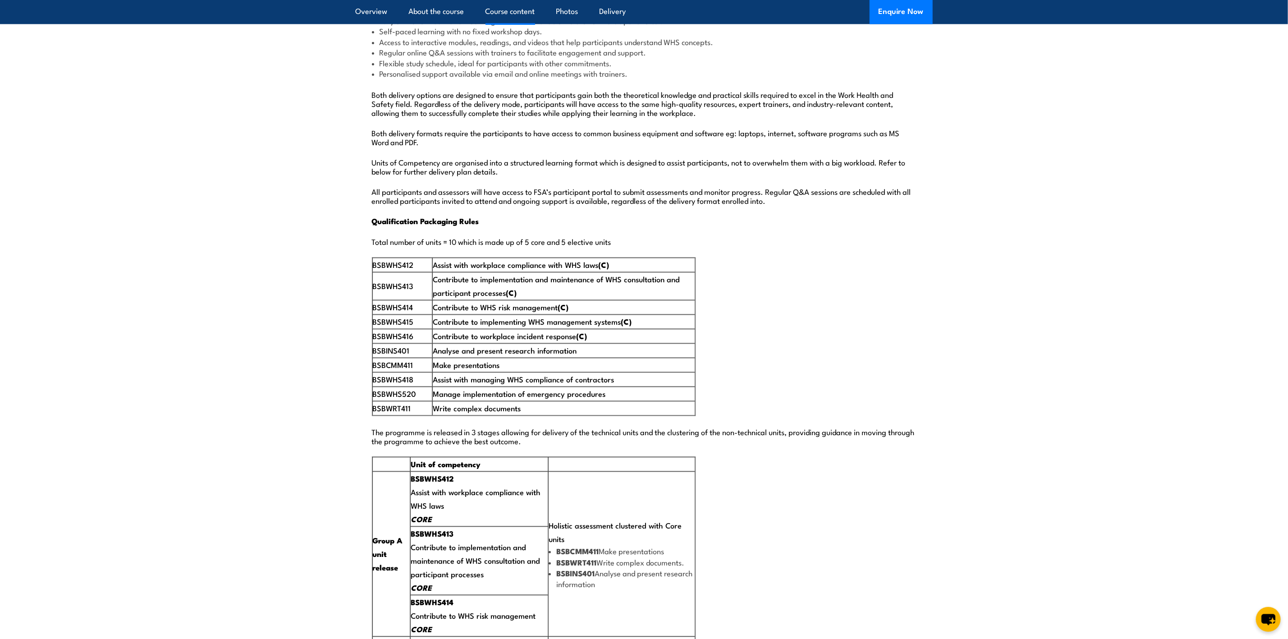
click at [422, 401] on td "BSBWRT411" at bounding box center [402, 408] width 60 height 14
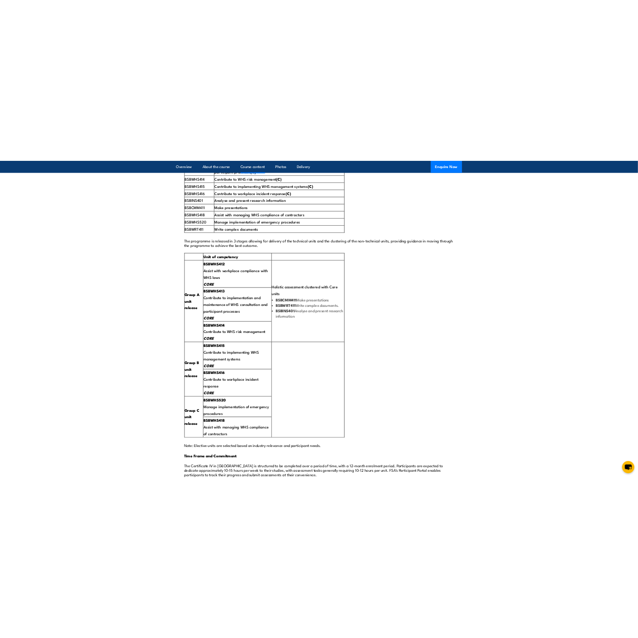
scroll to position [1616, 0]
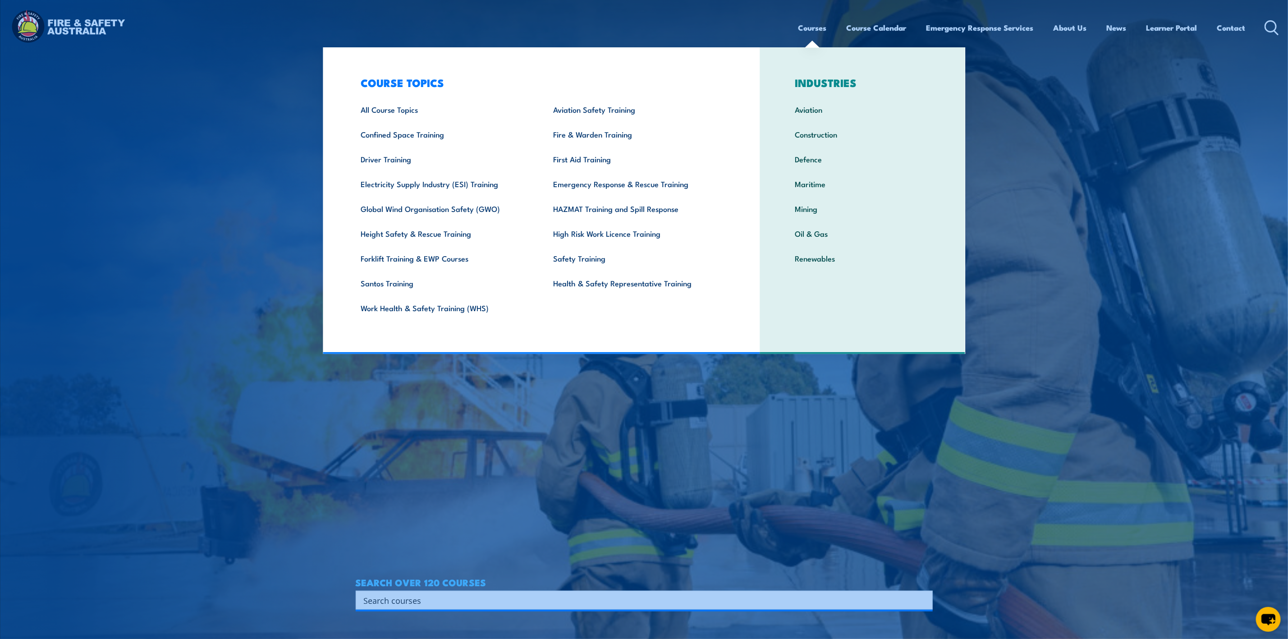
click at [799, 26] on link "Courses" at bounding box center [813, 28] width 28 height 24
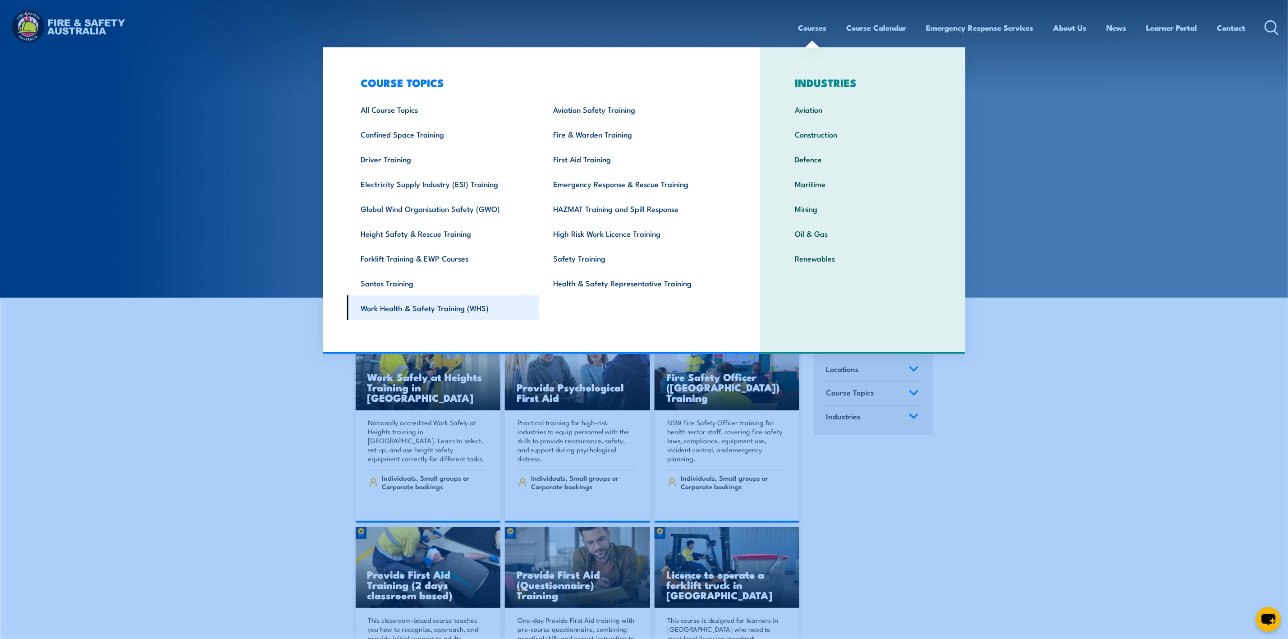
click at [454, 305] on link "Work Health & Safety Training (WHS)" at bounding box center [443, 307] width 193 height 25
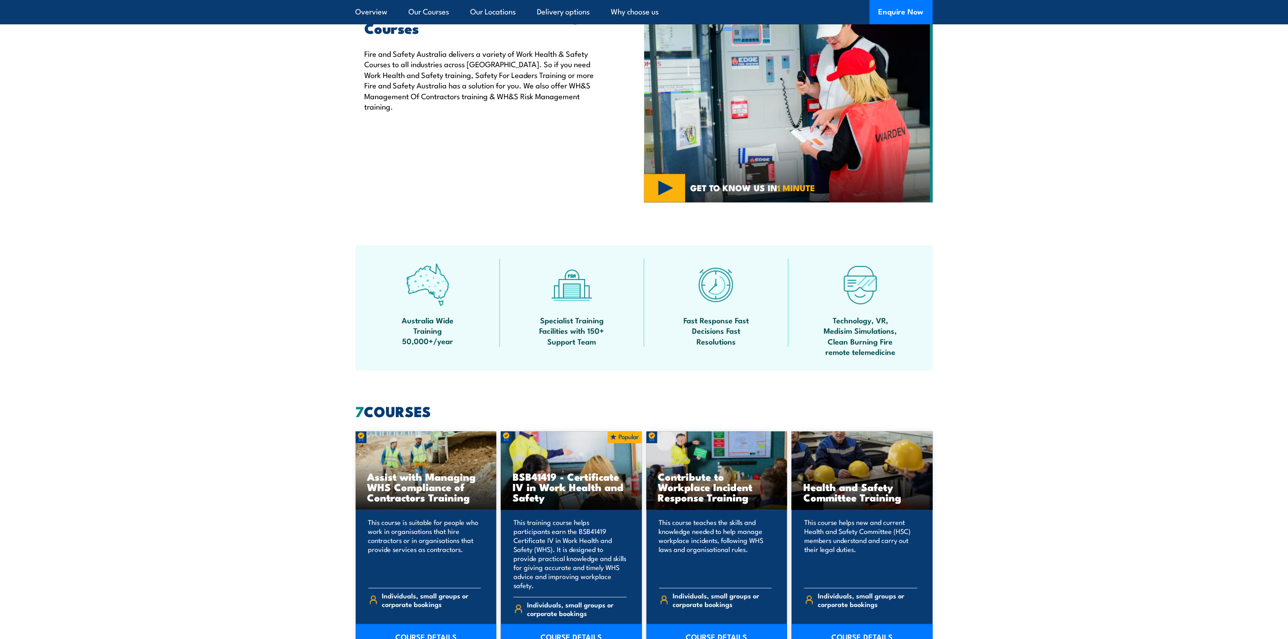
scroll to position [473, 0]
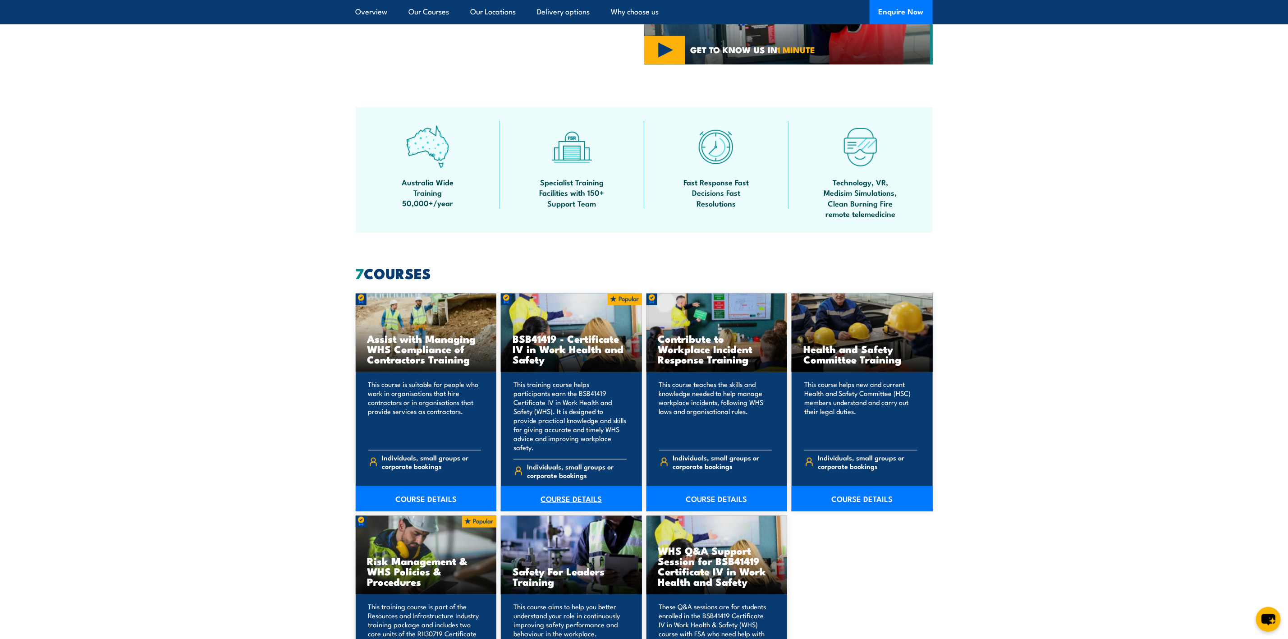
click at [593, 489] on link "COURSE DETAILS" at bounding box center [571, 498] width 141 height 25
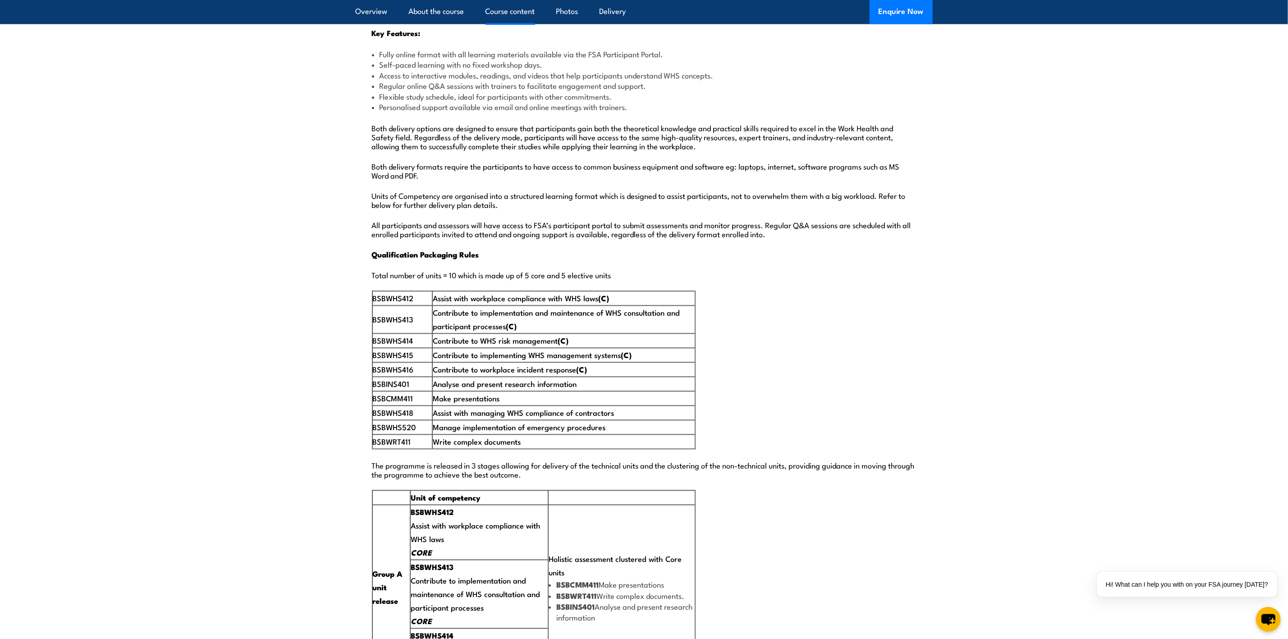
scroll to position [1353, 0]
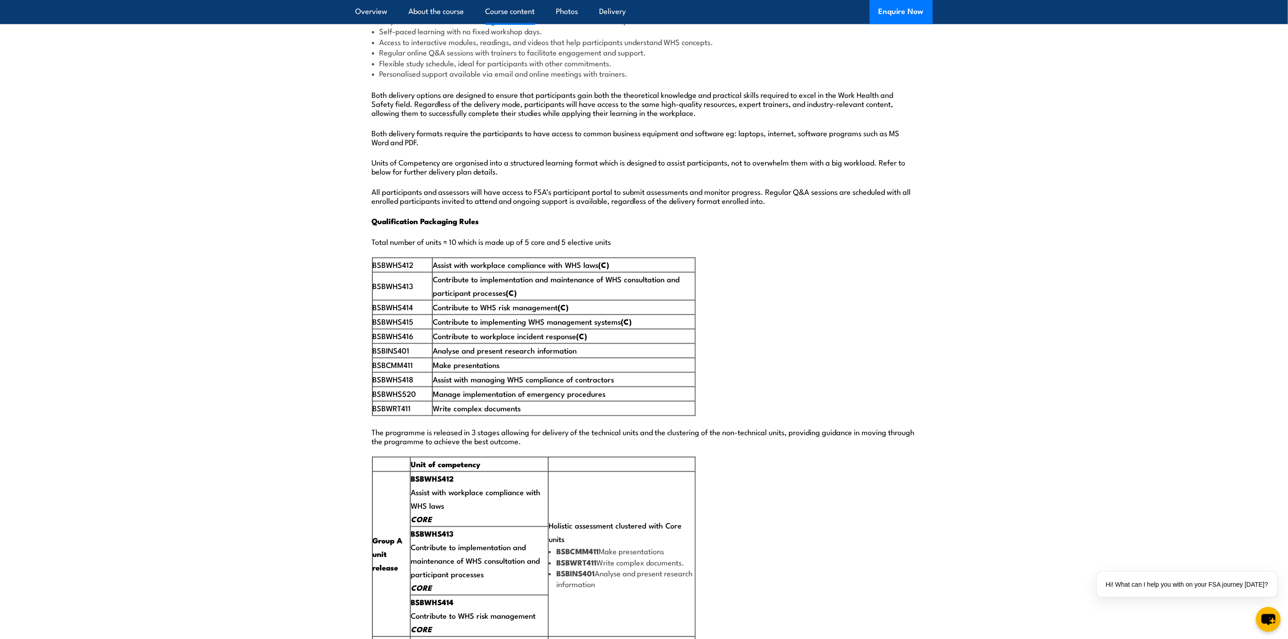
click at [1018, 321] on section "Course Content Delivery Format Blended Workshops and Distance Online eLearning …" at bounding box center [644, 363] width 1288 height 1634
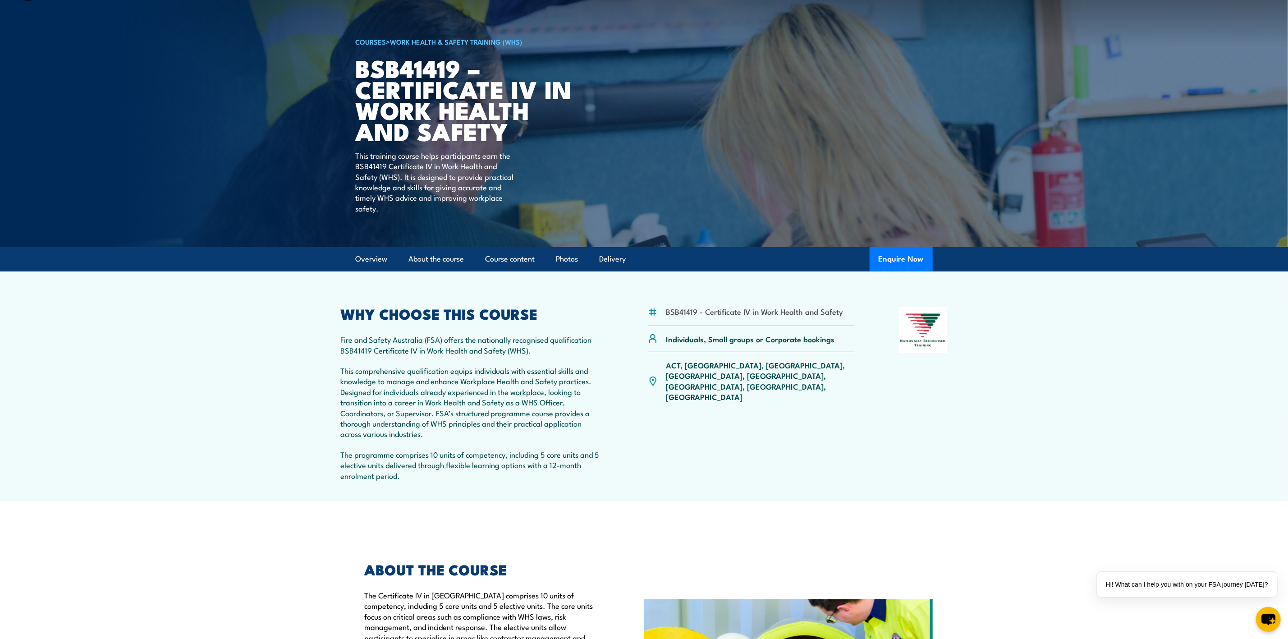
scroll to position [0, 0]
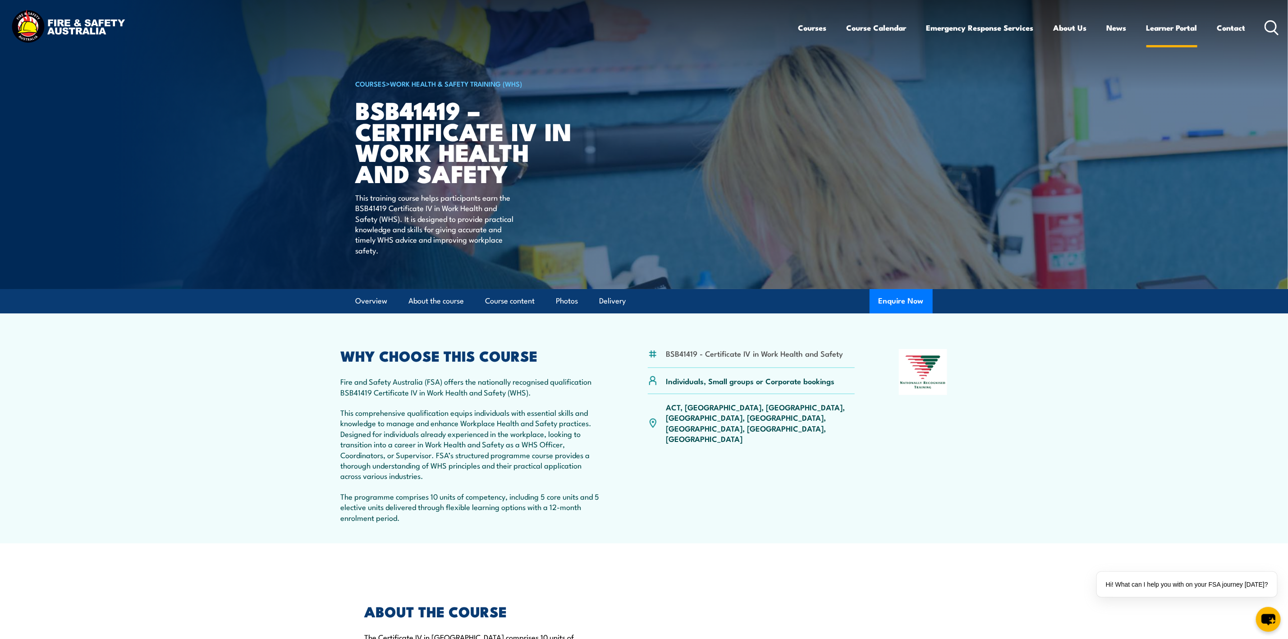
click at [1176, 32] on link "Learner Portal" at bounding box center [1172, 28] width 51 height 24
